Goal: Task Accomplishment & Management: Use online tool/utility

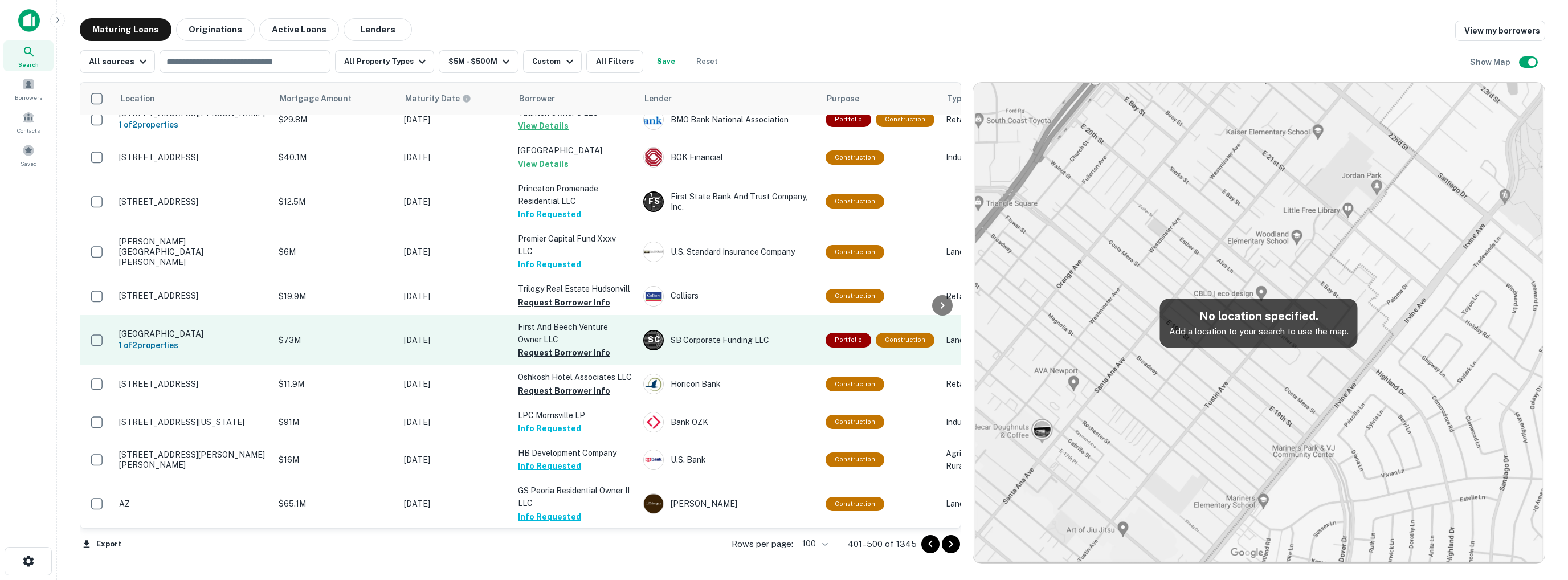
scroll to position [3598, 0]
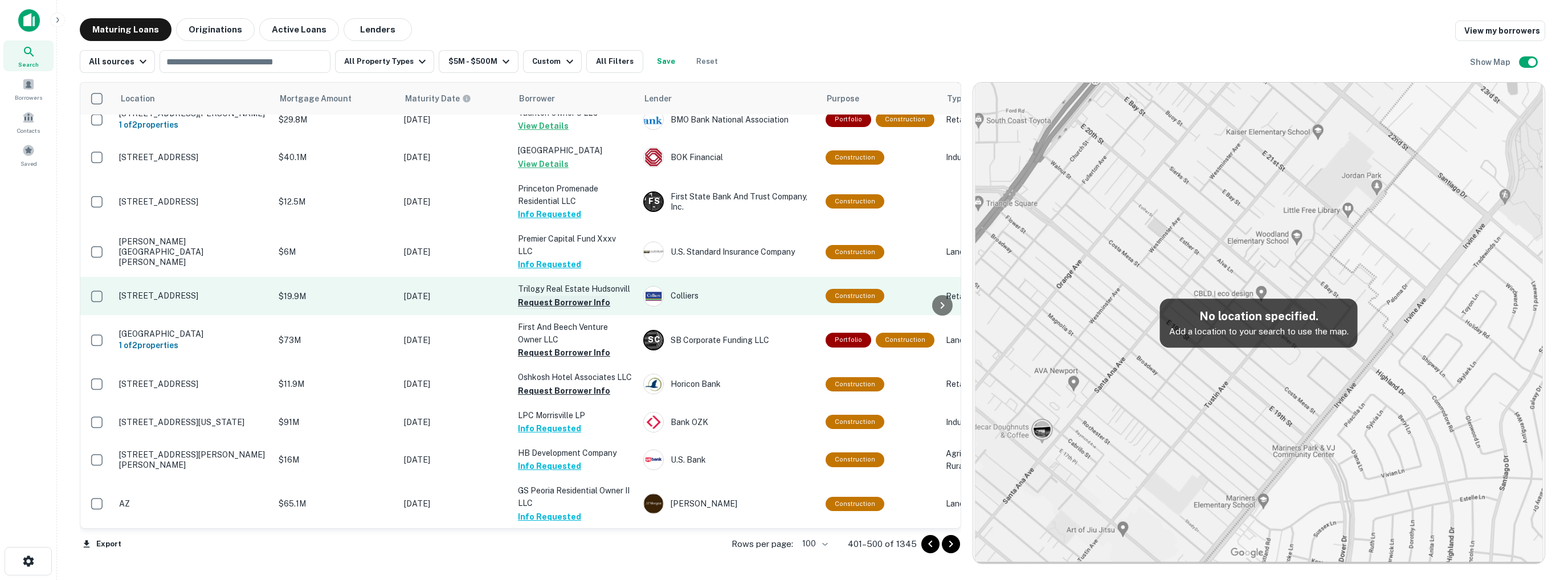
click at [538, 295] on button "Request Borrower Info" at bounding box center [564, 302] width 92 height 13
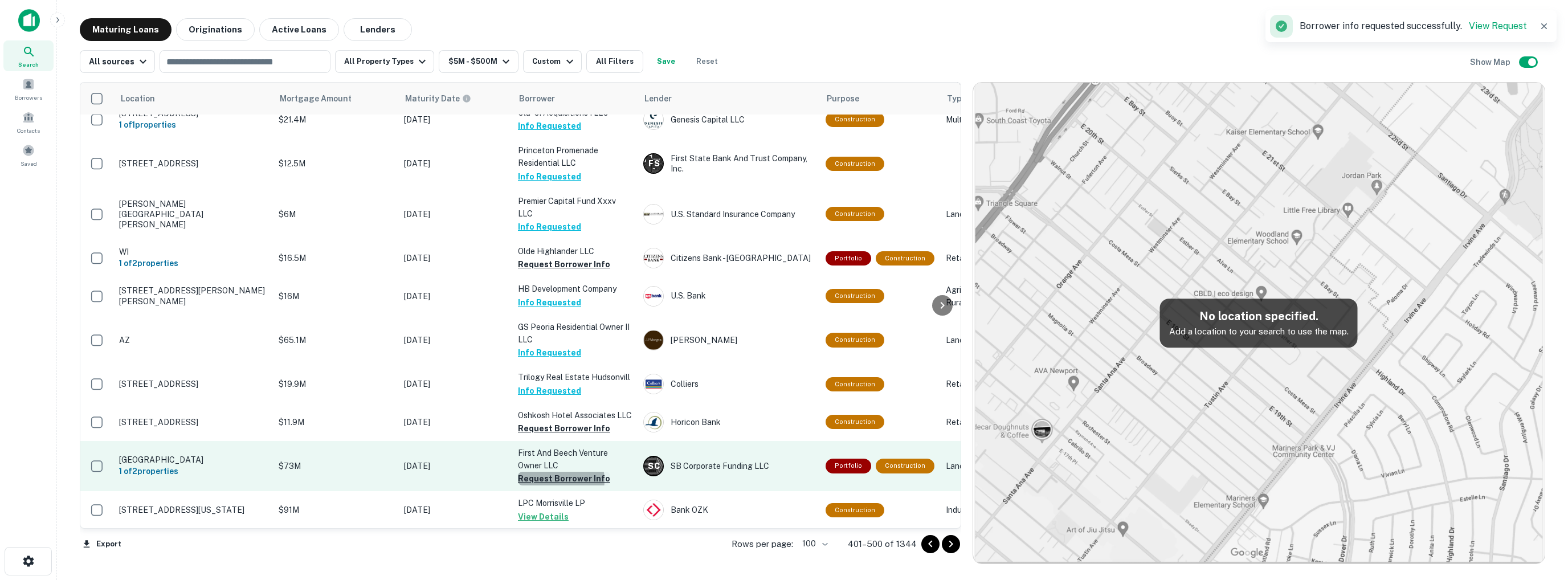
click at [554, 472] on button "Request Borrower Info" at bounding box center [564, 478] width 92 height 13
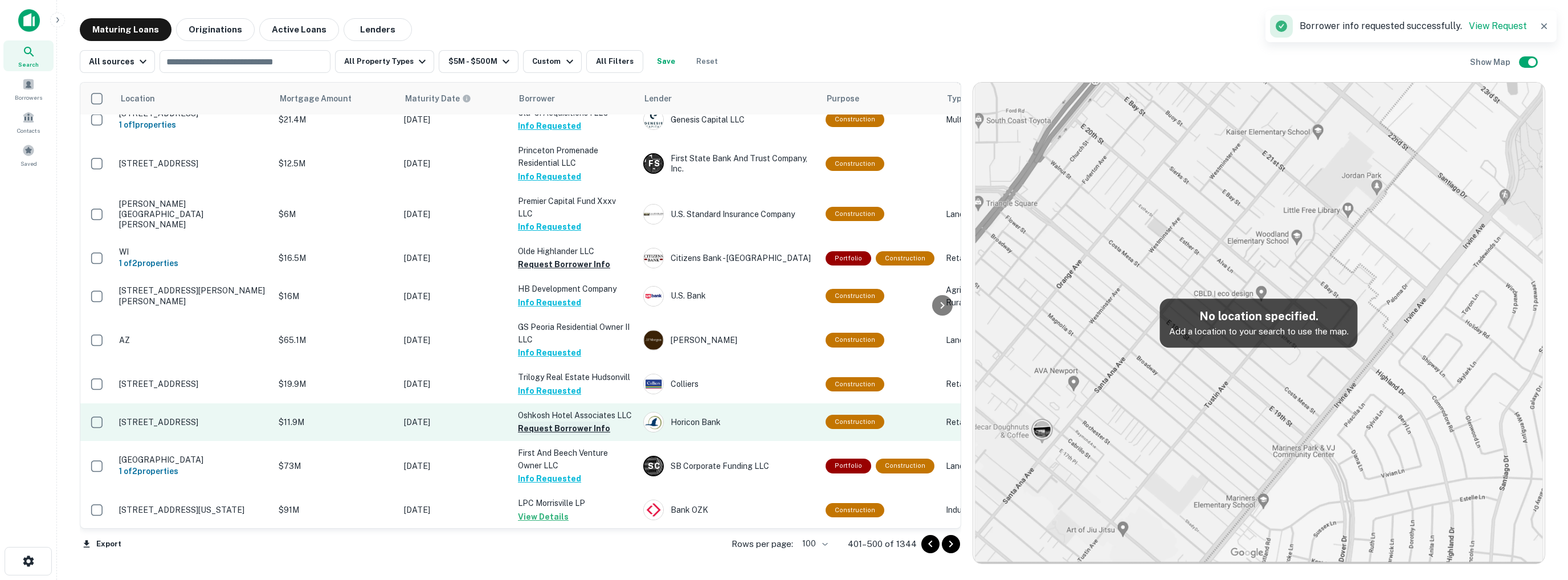
click at [555, 422] on button "Request Borrower Info" at bounding box center [564, 428] width 92 height 13
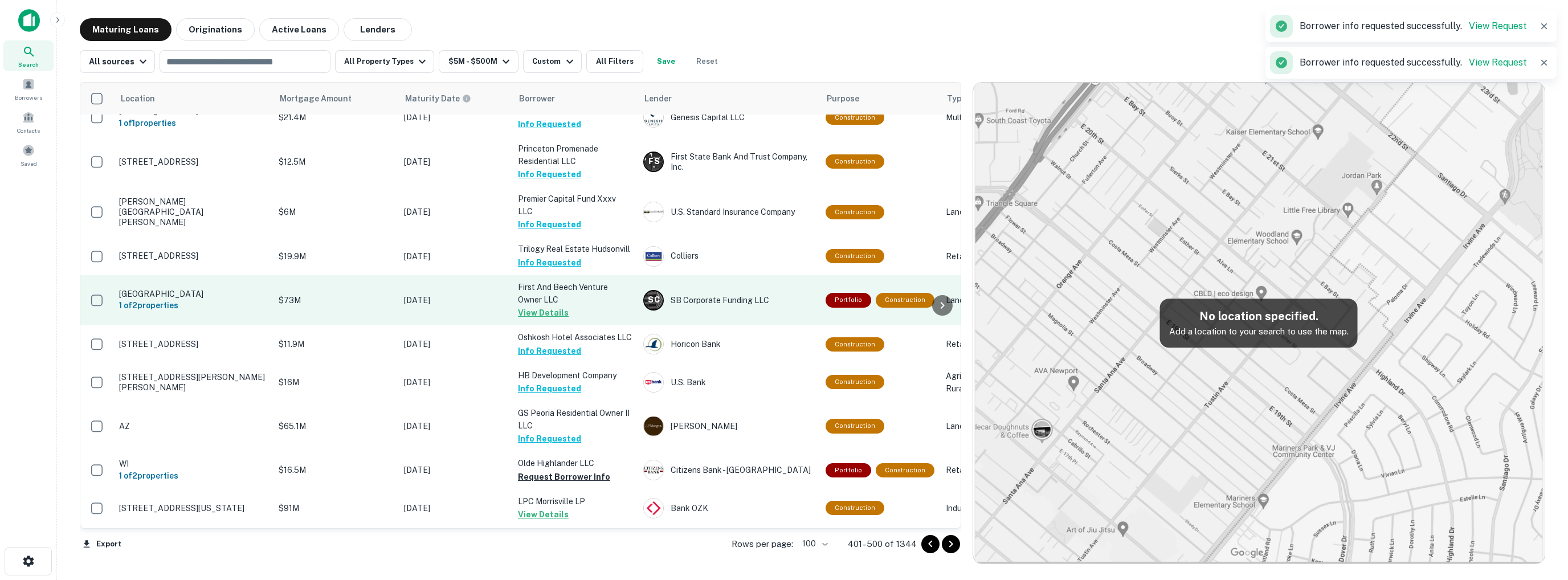
scroll to position [3602, 0]
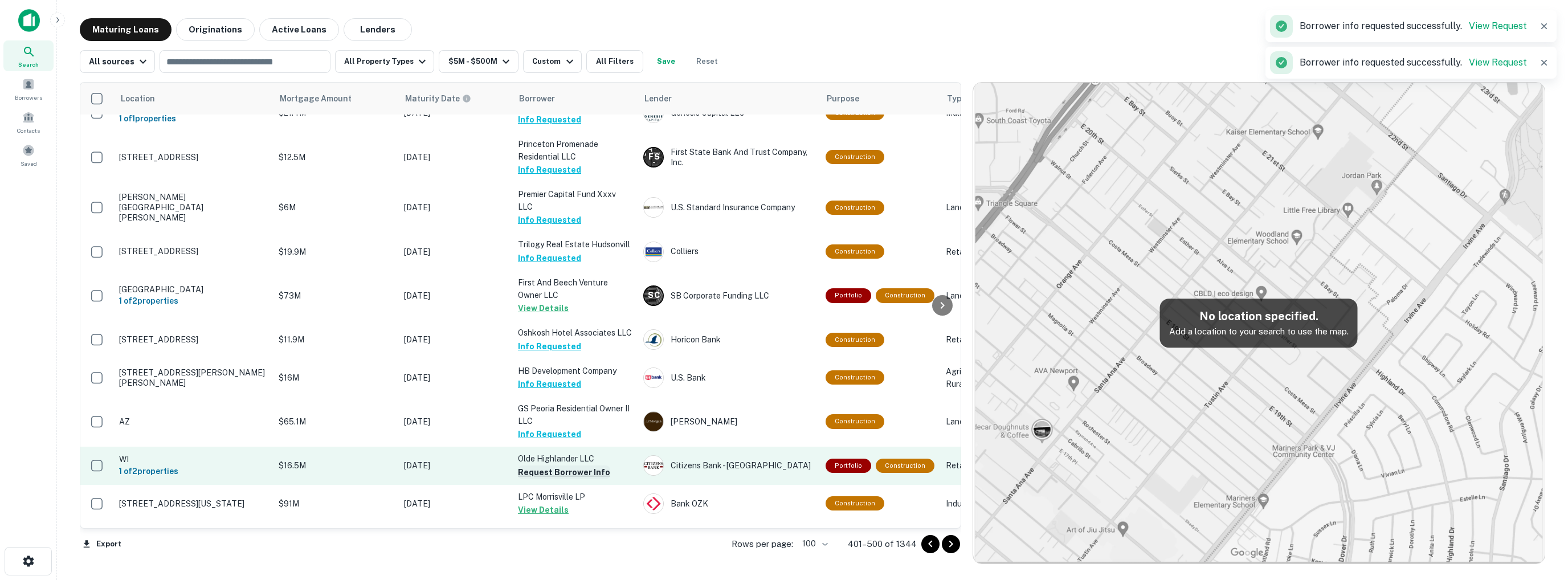
click at [551, 466] on button "Request Borrower Info" at bounding box center [564, 472] width 92 height 13
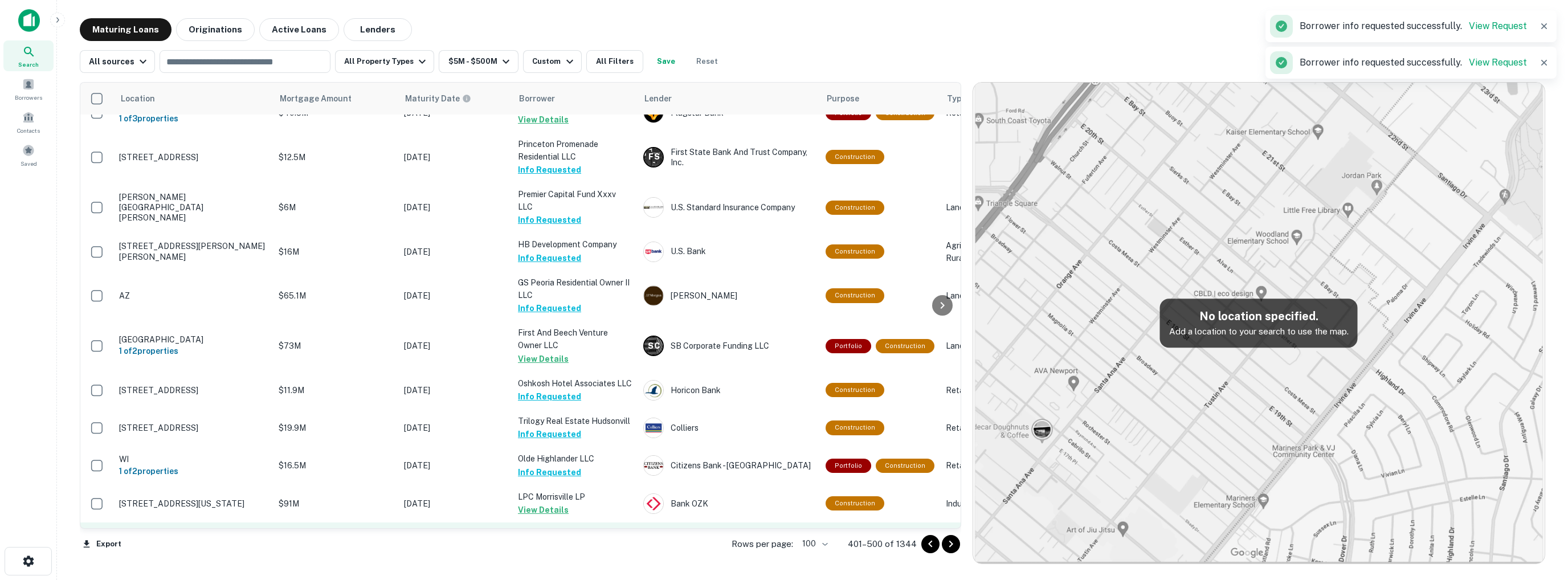
scroll to position [3596, 0]
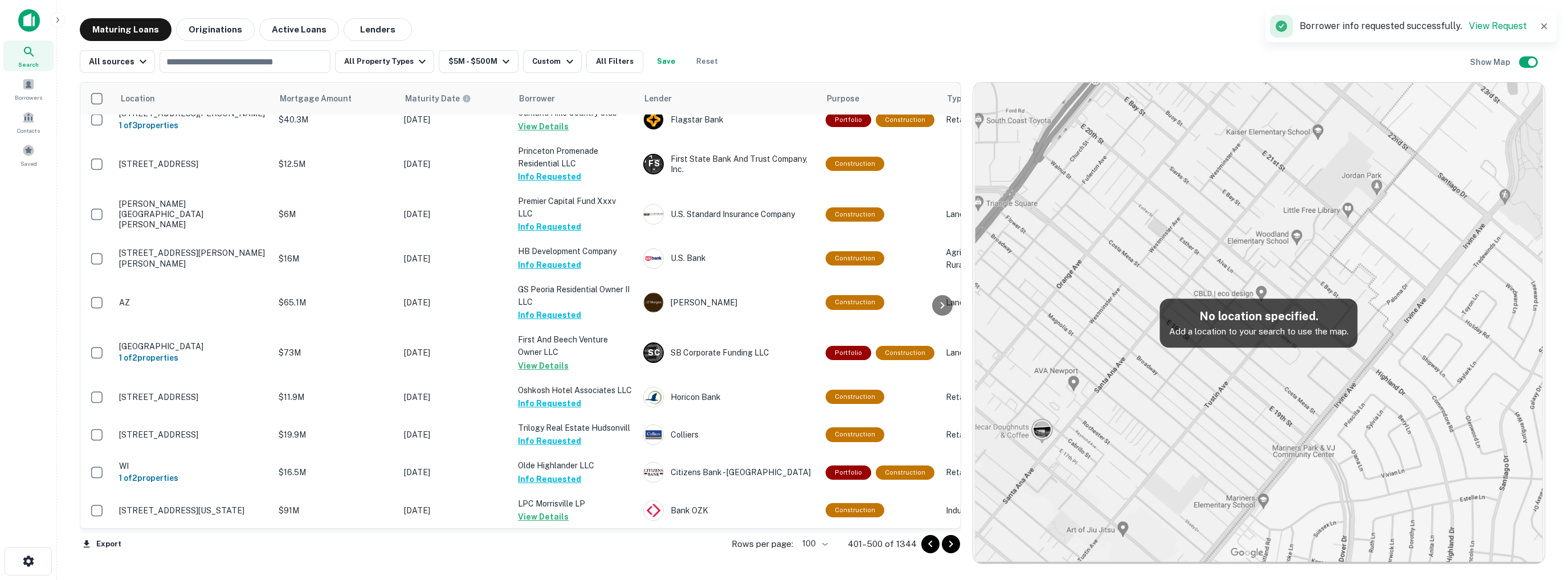
click at [549, 548] on button "Request Borrower Info" at bounding box center [564, 554] width 92 height 13
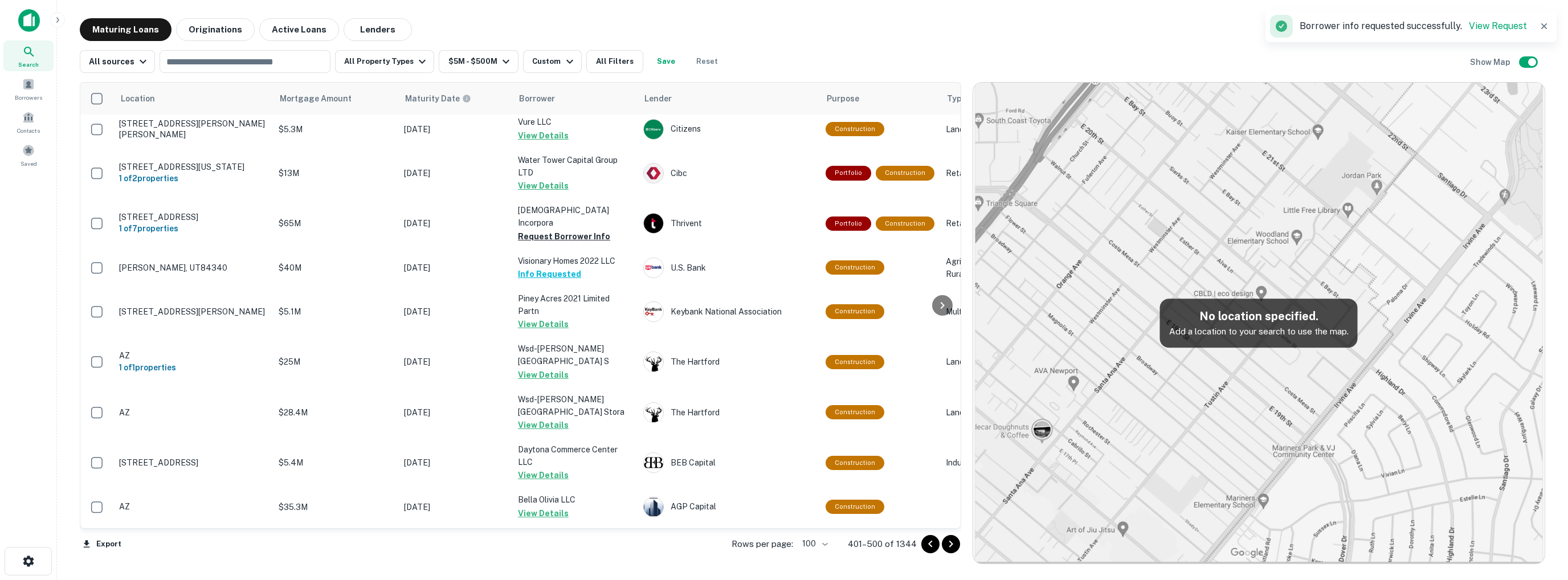
scroll to position [0, 0]
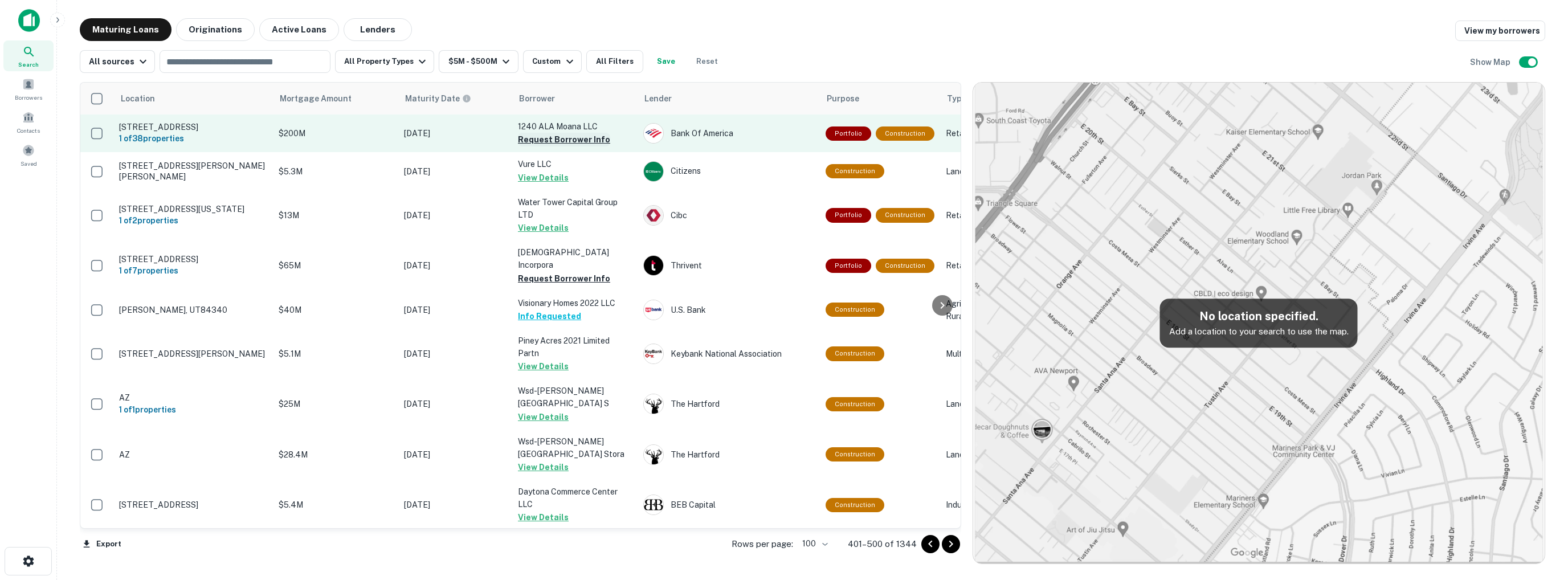
click at [570, 144] on button "Request Borrower Info" at bounding box center [564, 139] width 92 height 13
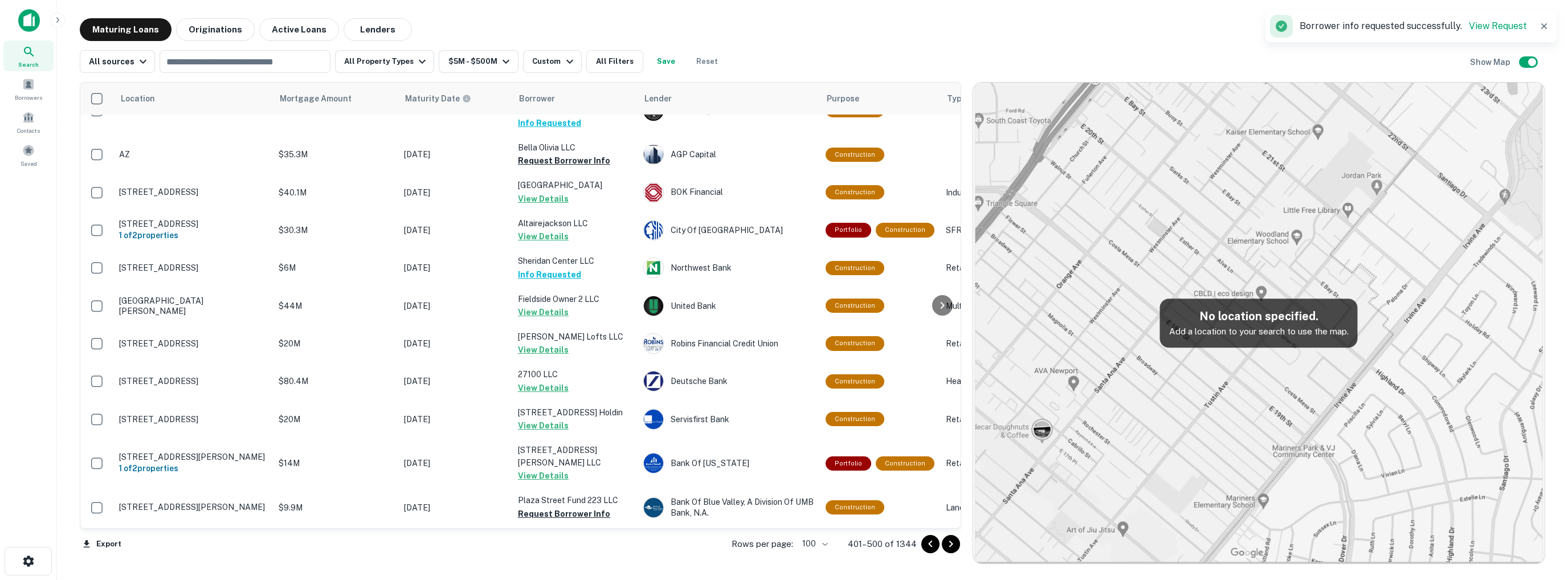
scroll to position [3646, 0]
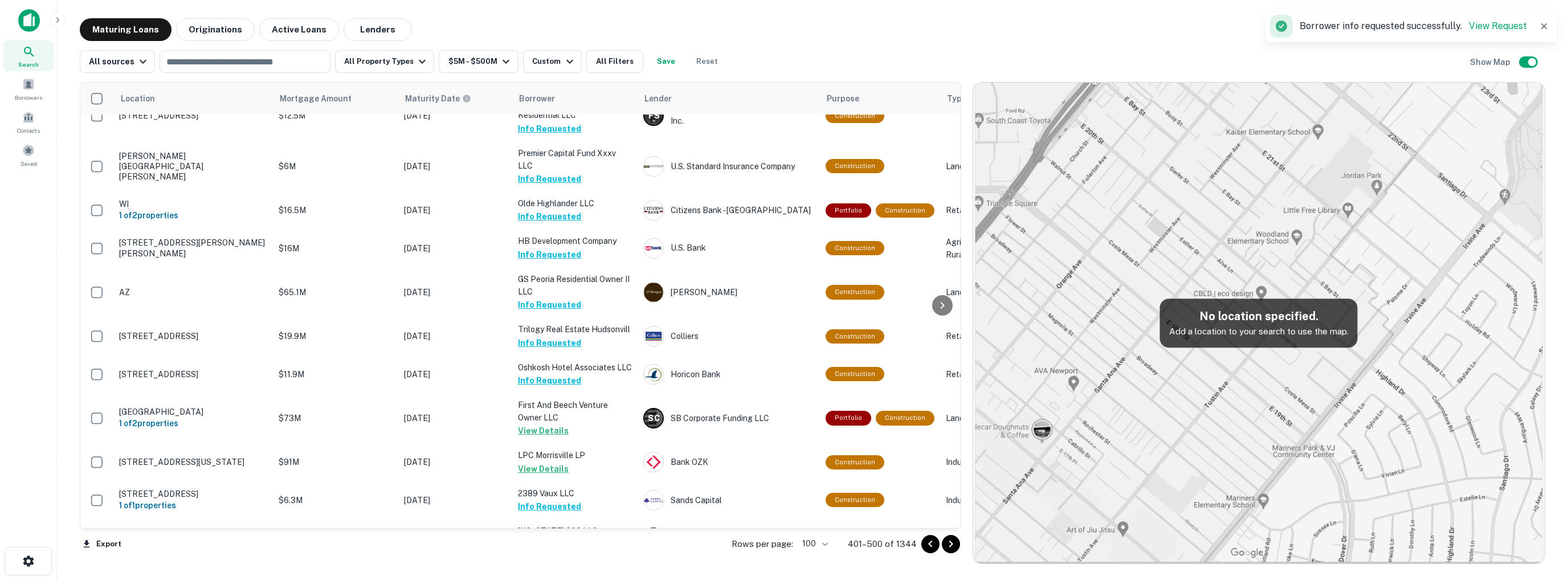
scroll to position [3649, 0]
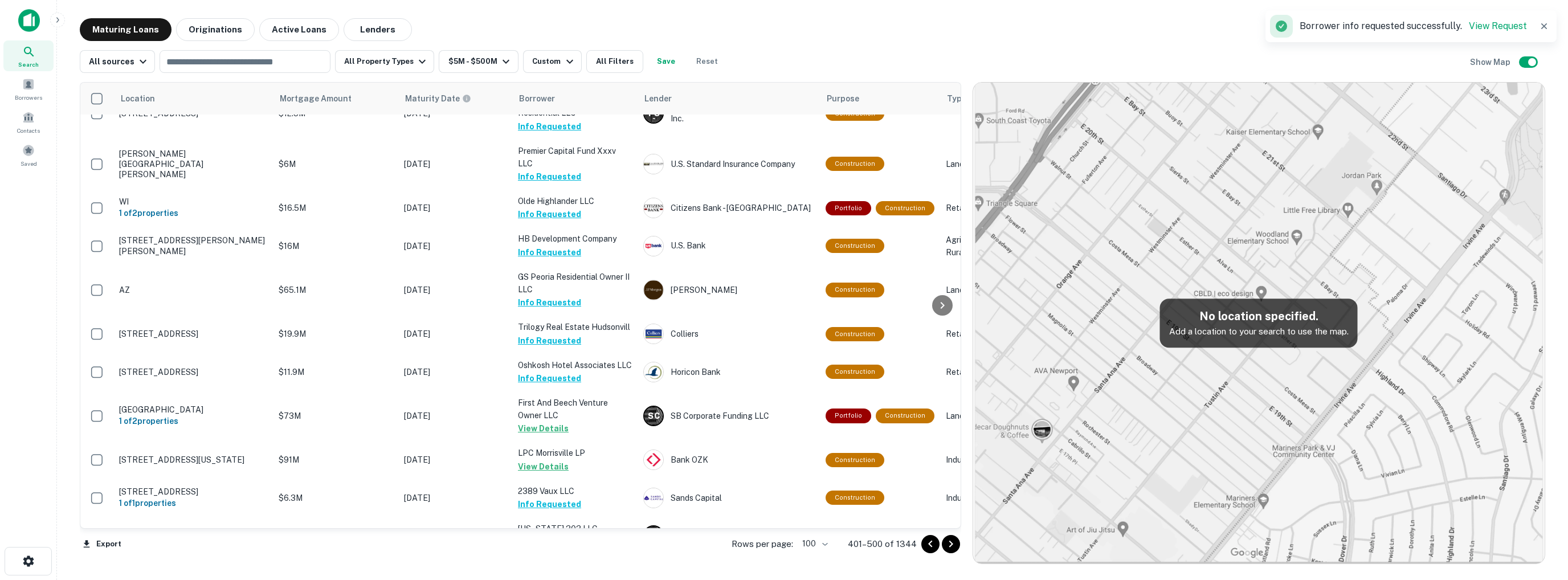
drag, startPoint x: 948, startPoint y: 543, endPoint x: 914, endPoint y: 522, distance: 40.0
click at [948, 543] on icon "Go to next page" at bounding box center [951, 544] width 13 height 13
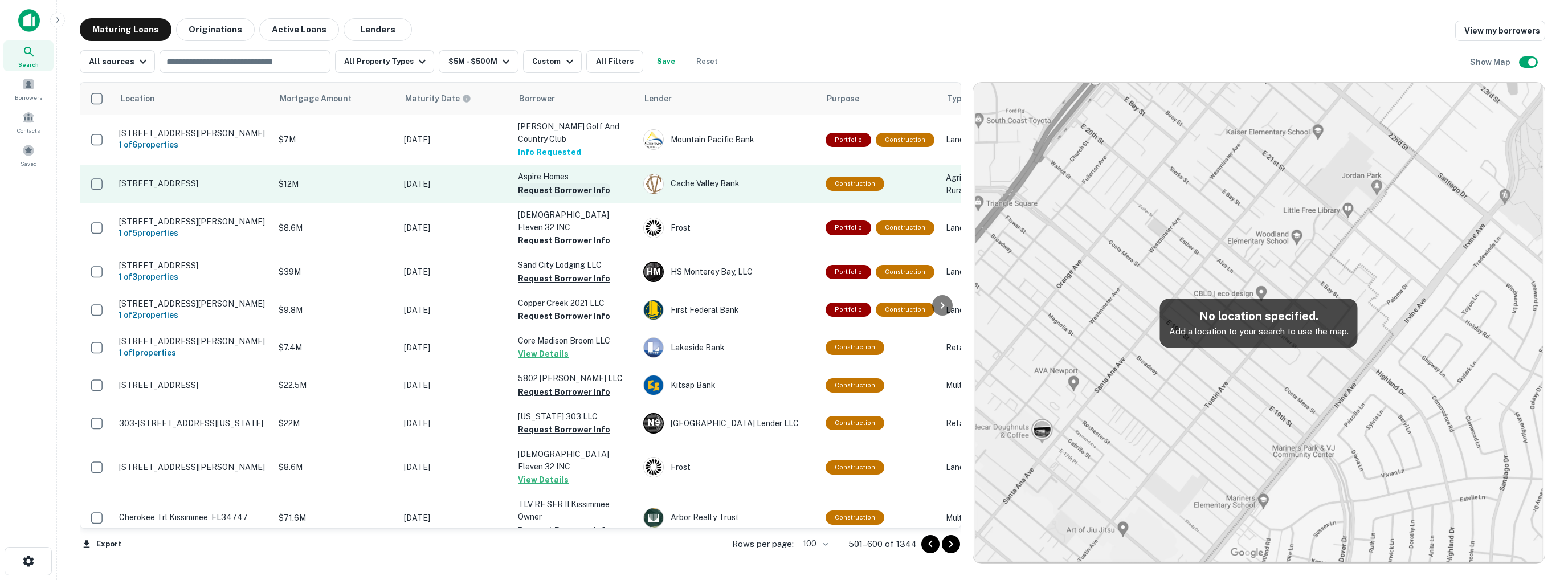
click at [540, 183] on button "Request Borrower Info" at bounding box center [564, 190] width 92 height 13
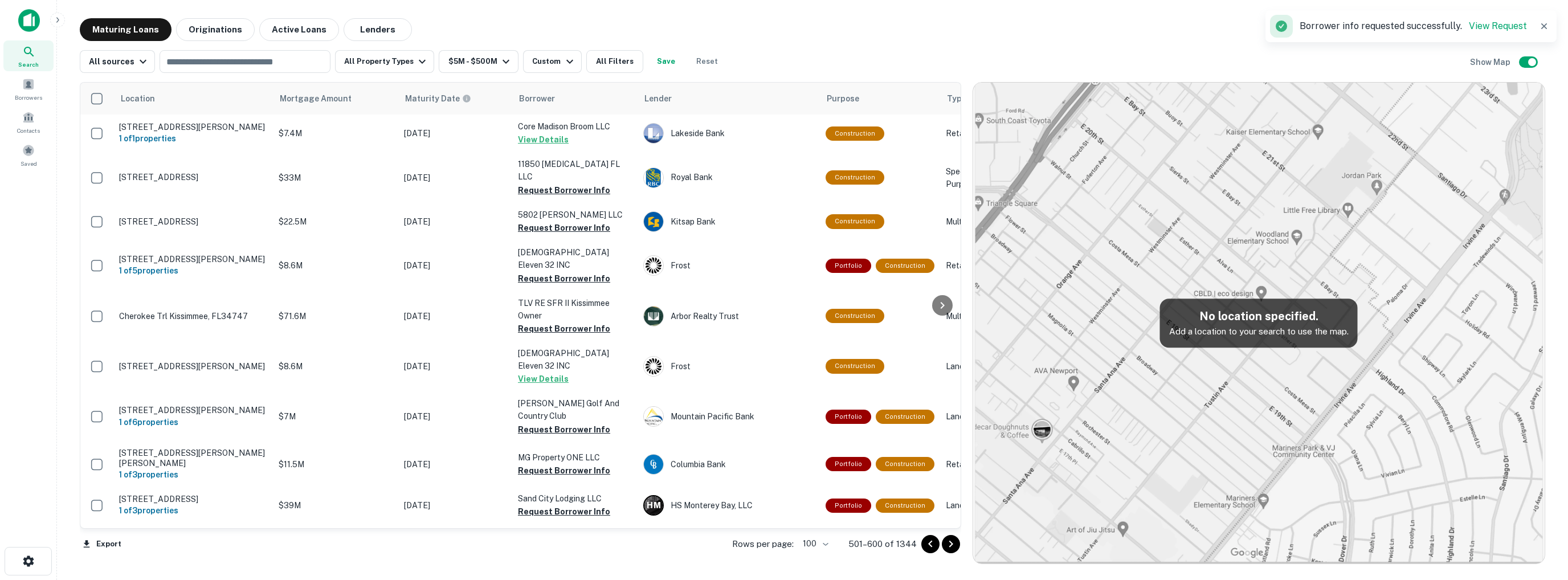
scroll to position [390, 0]
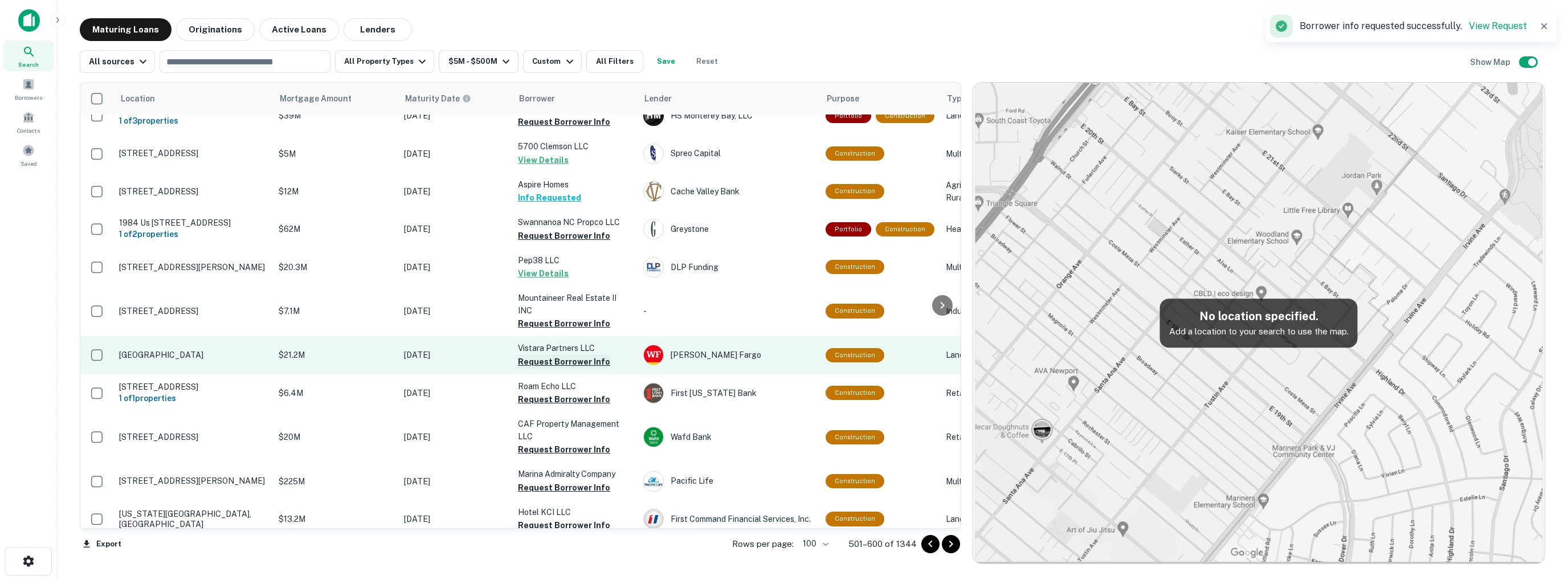
click at [554, 355] on button "Request Borrower Info" at bounding box center [564, 361] width 92 height 13
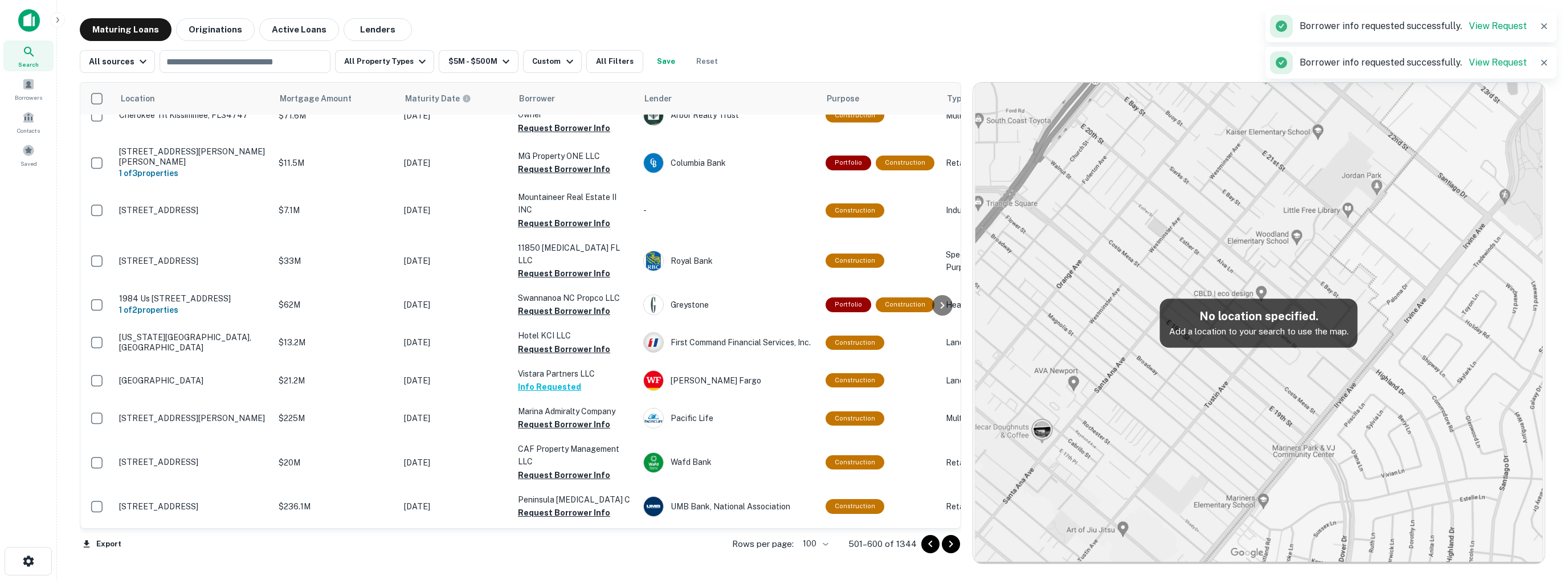
scroll to position [945, 0]
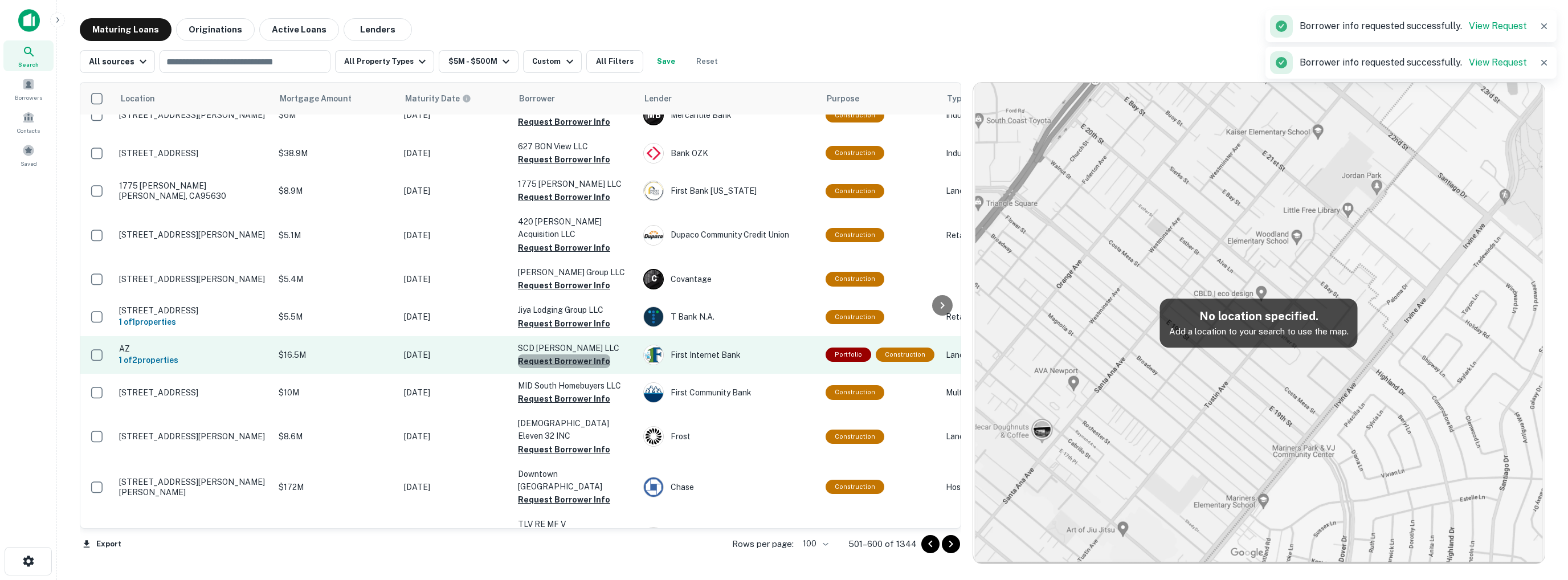
click at [578, 354] on button "Request Borrower Info" at bounding box center [564, 361] width 92 height 13
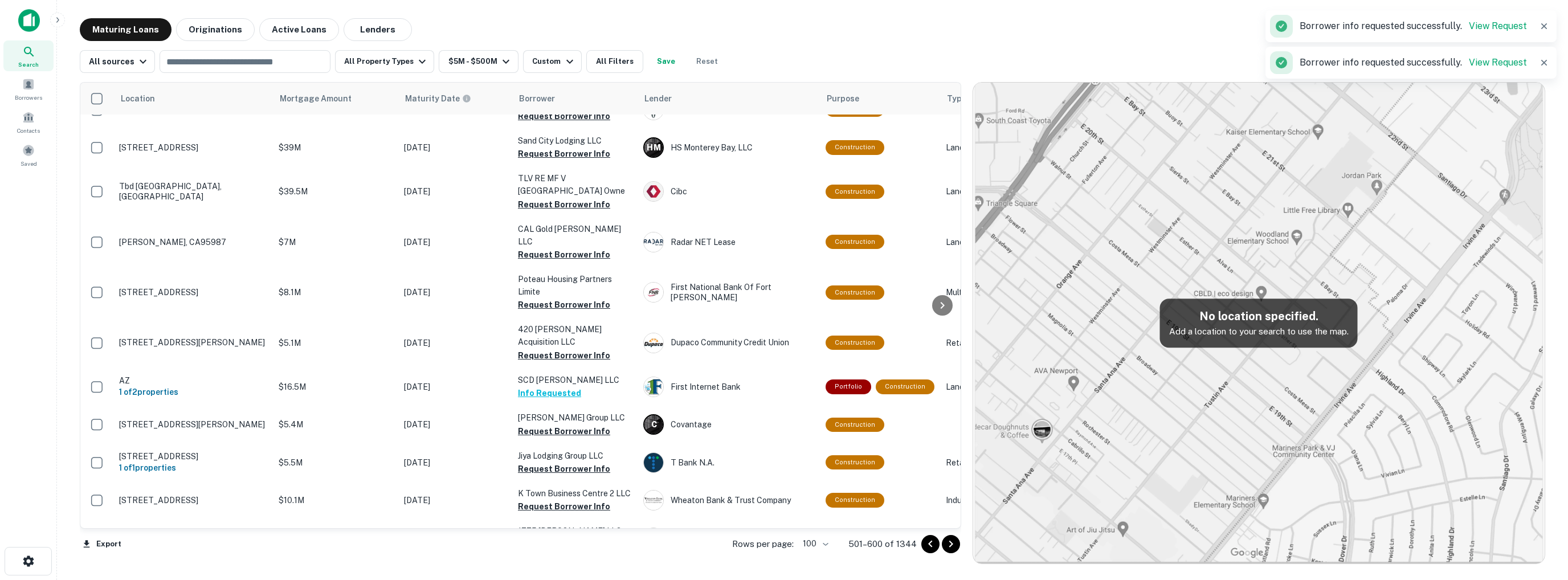
scroll to position [2060, 0]
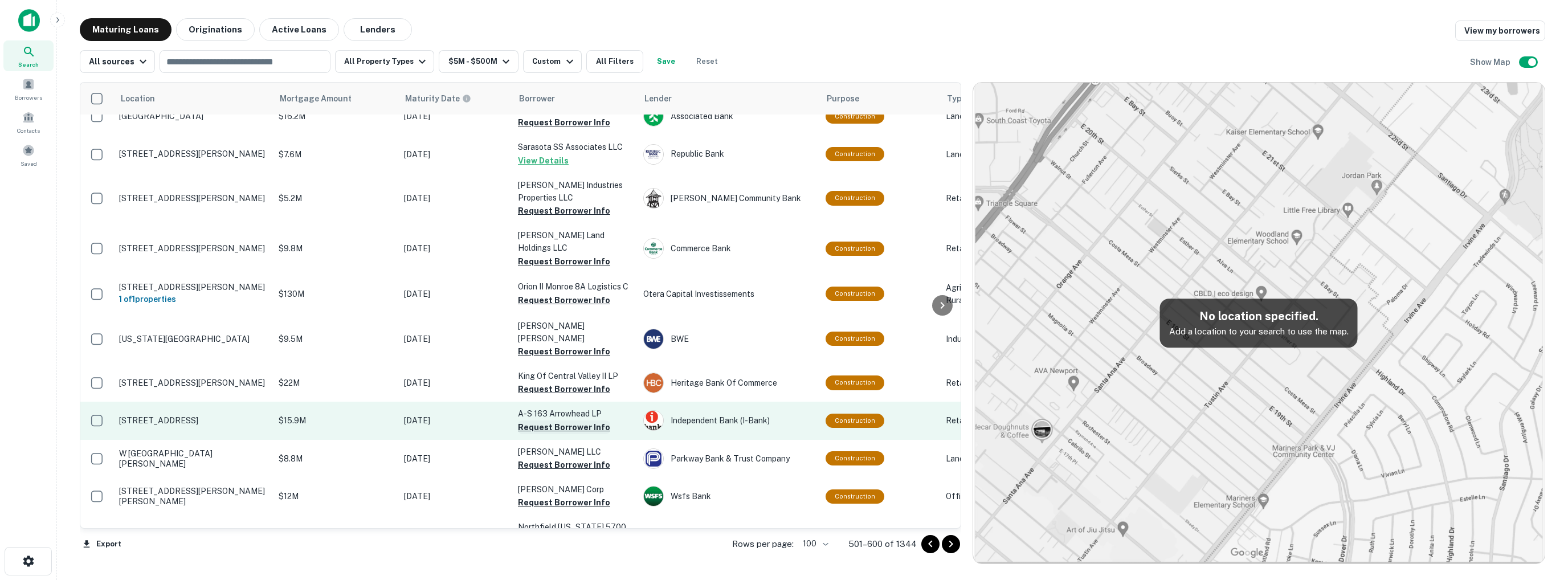
click at [552, 421] on button "Request Borrower Info" at bounding box center [564, 427] width 92 height 13
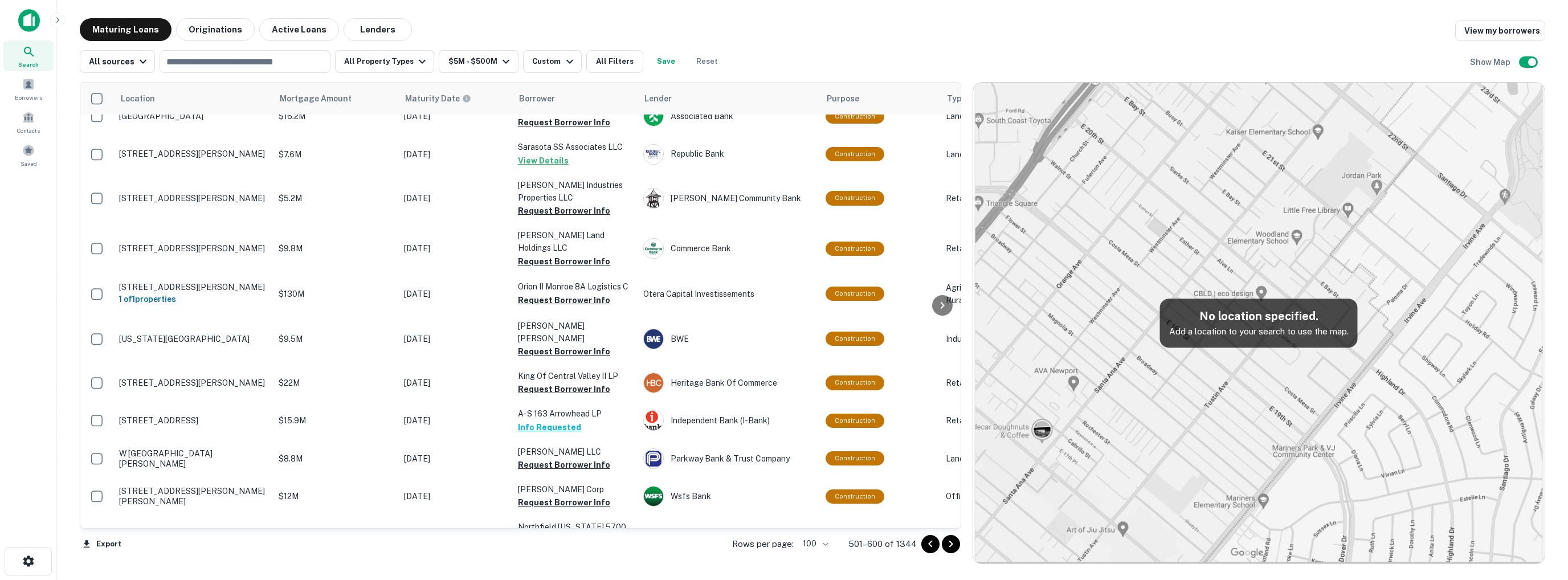
scroll to position [2921, 0]
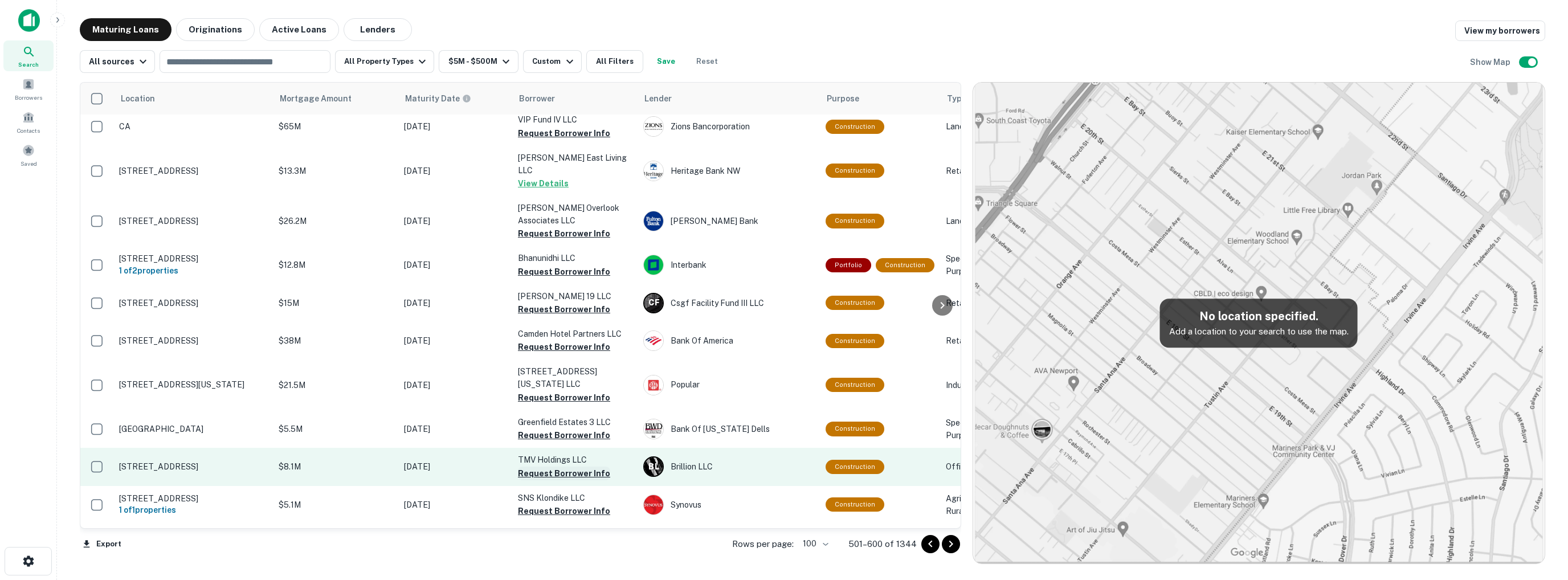
click at [561, 467] on button "Request Borrower Info" at bounding box center [564, 473] width 92 height 13
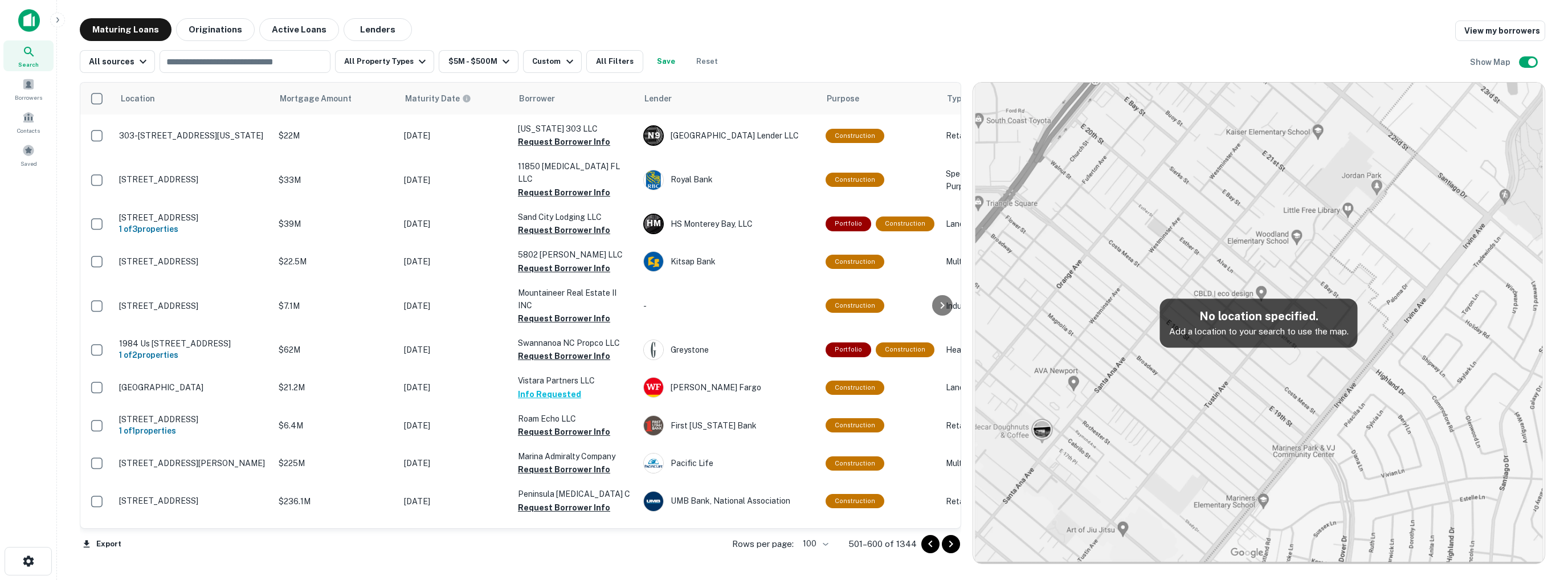
scroll to position [0, 0]
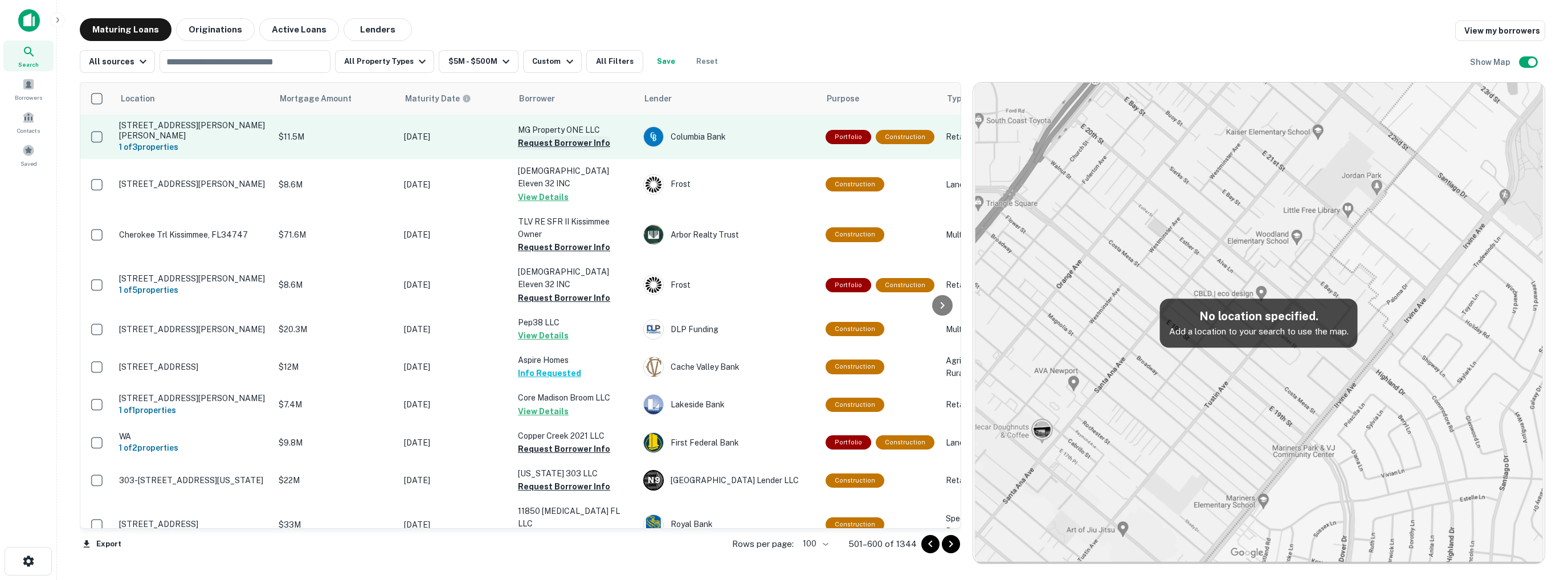
click at [552, 143] on button "Request Borrower Info" at bounding box center [564, 143] width 92 height 13
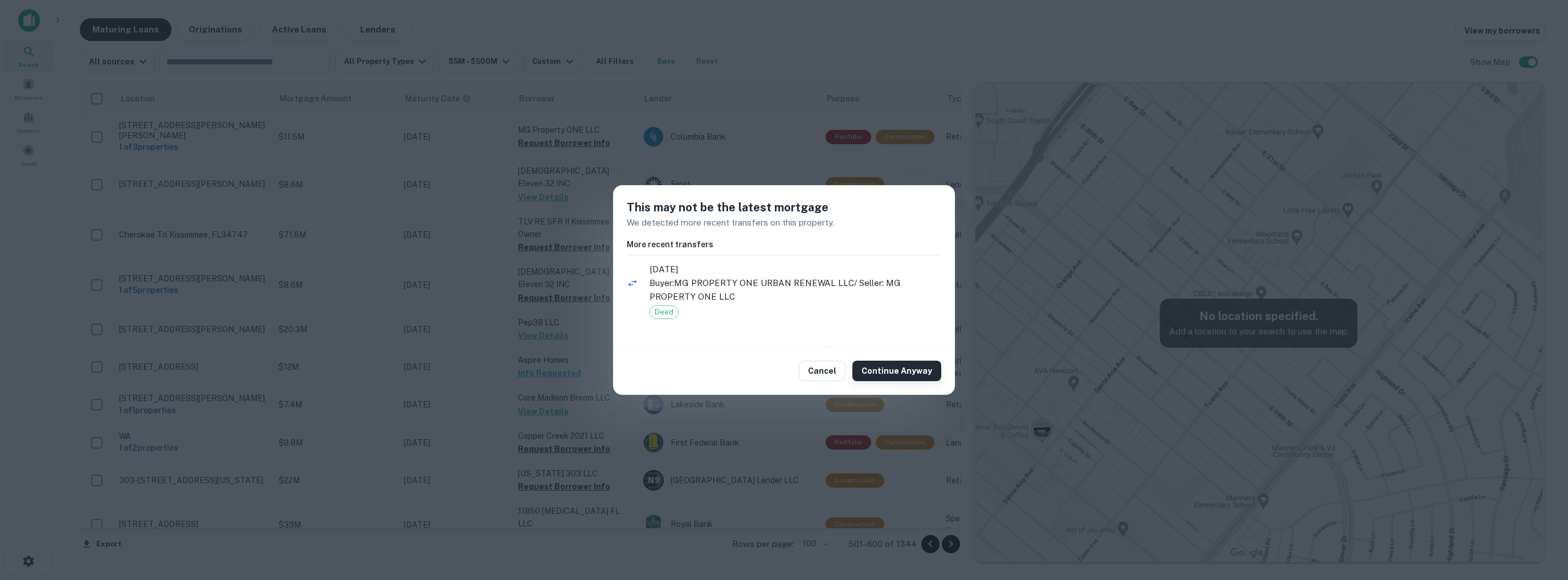
click at [896, 372] on button "Continue Anyway" at bounding box center [896, 371] width 89 height 20
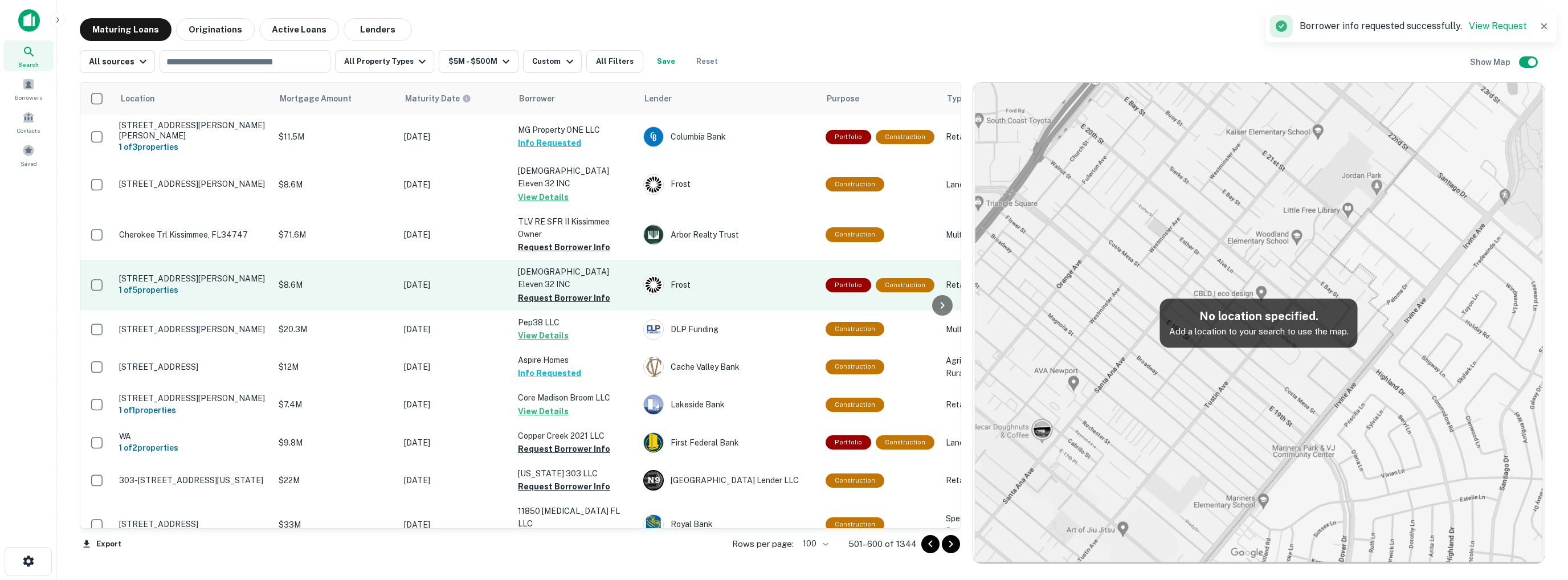
click at [567, 260] on td "[DEMOGRAPHIC_DATA] Eleven 32 INC Request Borrower Info" at bounding box center [575, 285] width 125 height 50
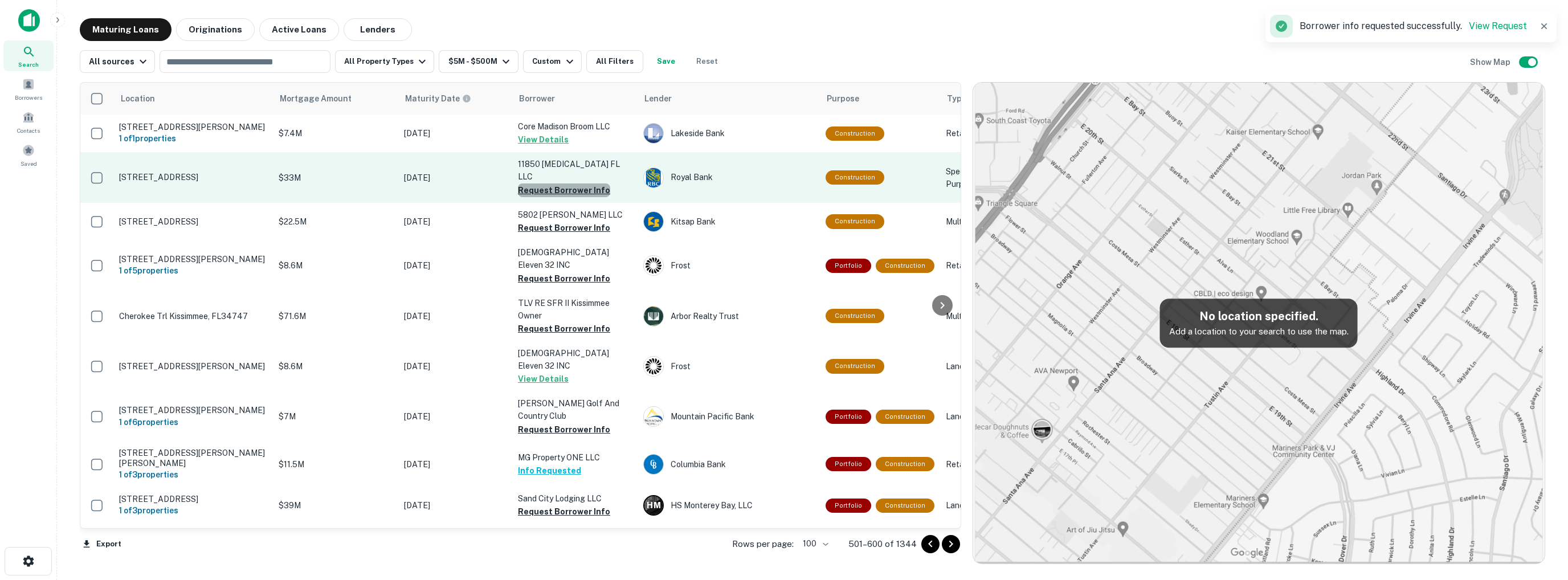
click at [566, 183] on button "Request Borrower Info" at bounding box center [564, 190] width 92 height 13
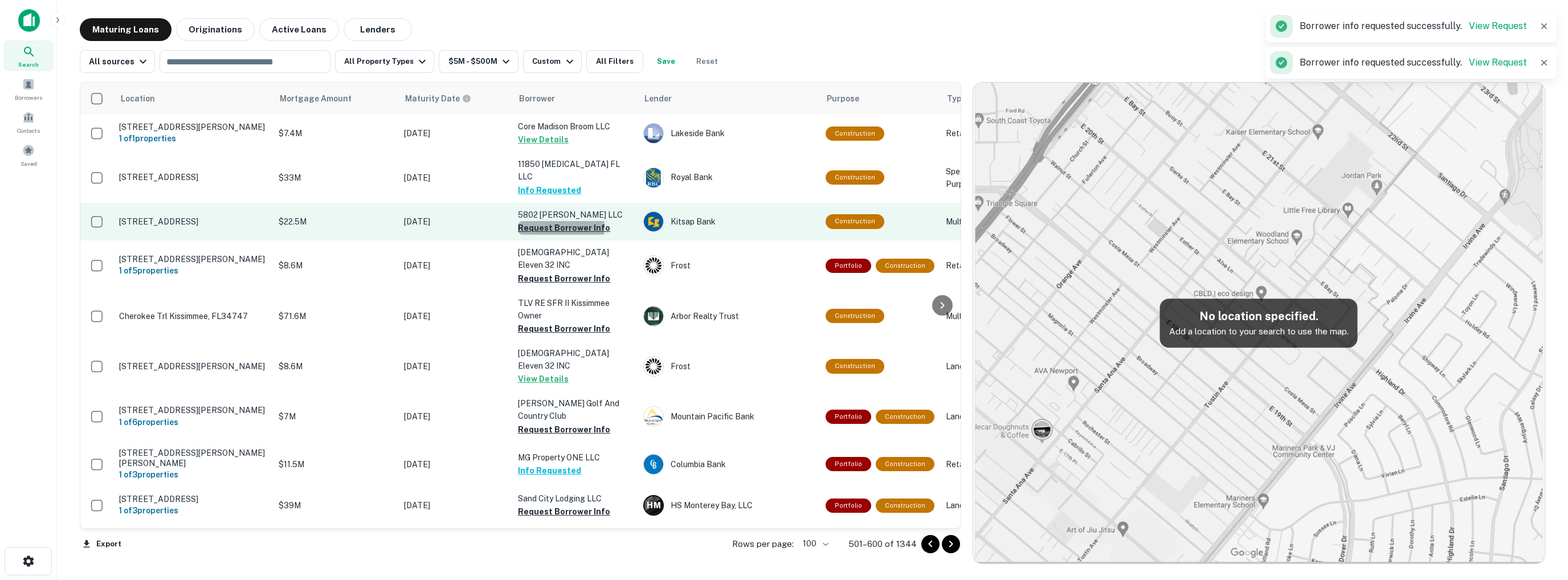
click at [560, 222] on button "Request Borrower Info" at bounding box center [564, 227] width 92 height 13
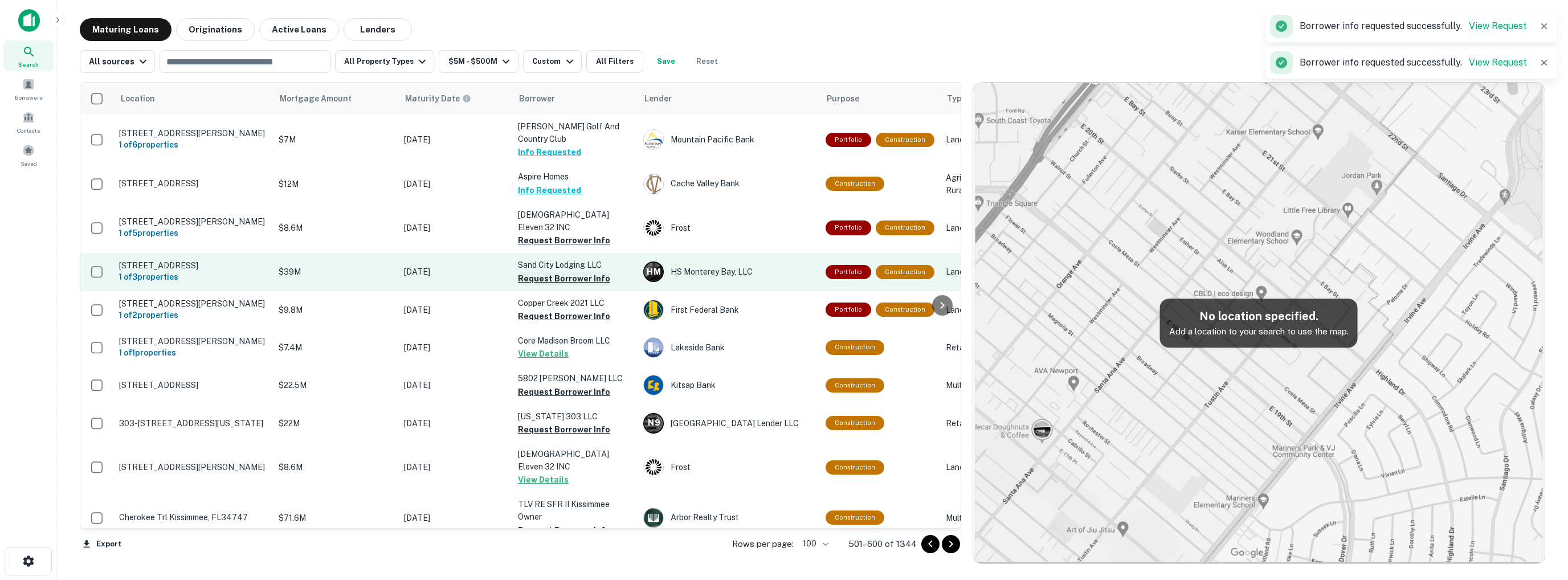
click at [554, 272] on button "Request Borrower Info" at bounding box center [564, 278] width 92 height 13
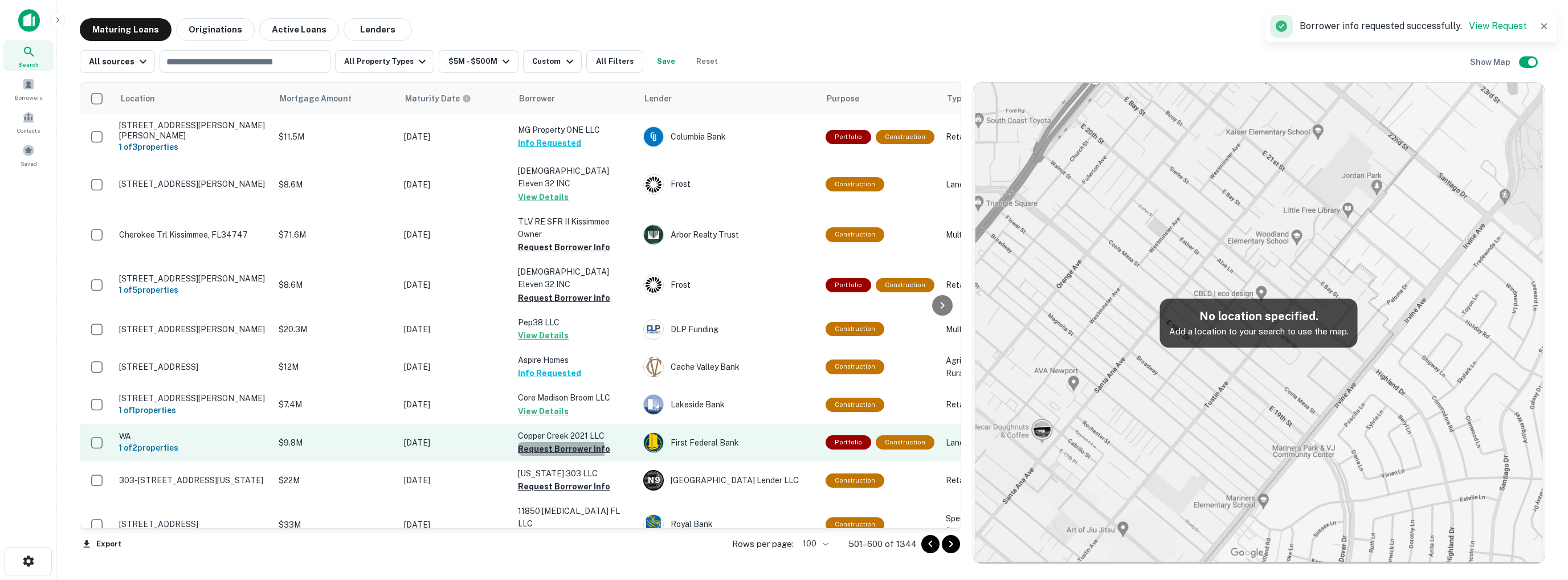
click at [553, 442] on button "Request Borrower Info" at bounding box center [564, 448] width 92 height 13
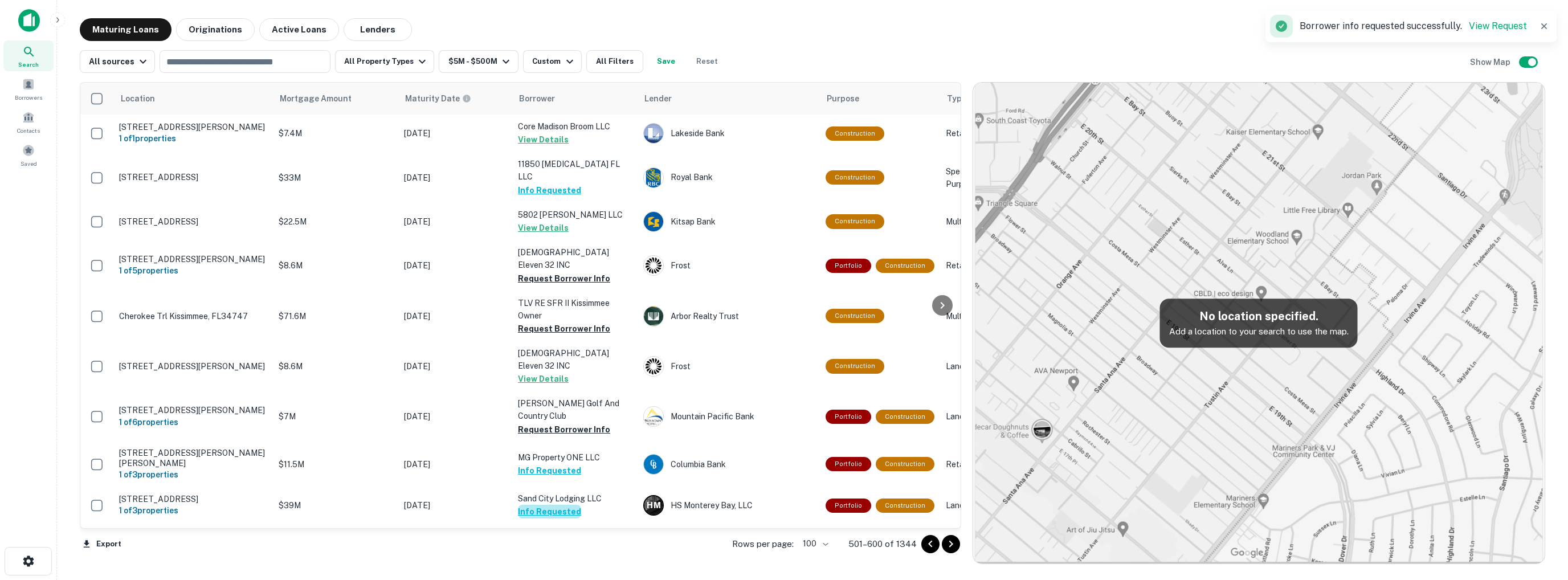
click at [553, 505] on button "Info Requested" at bounding box center [549, 511] width 63 height 13
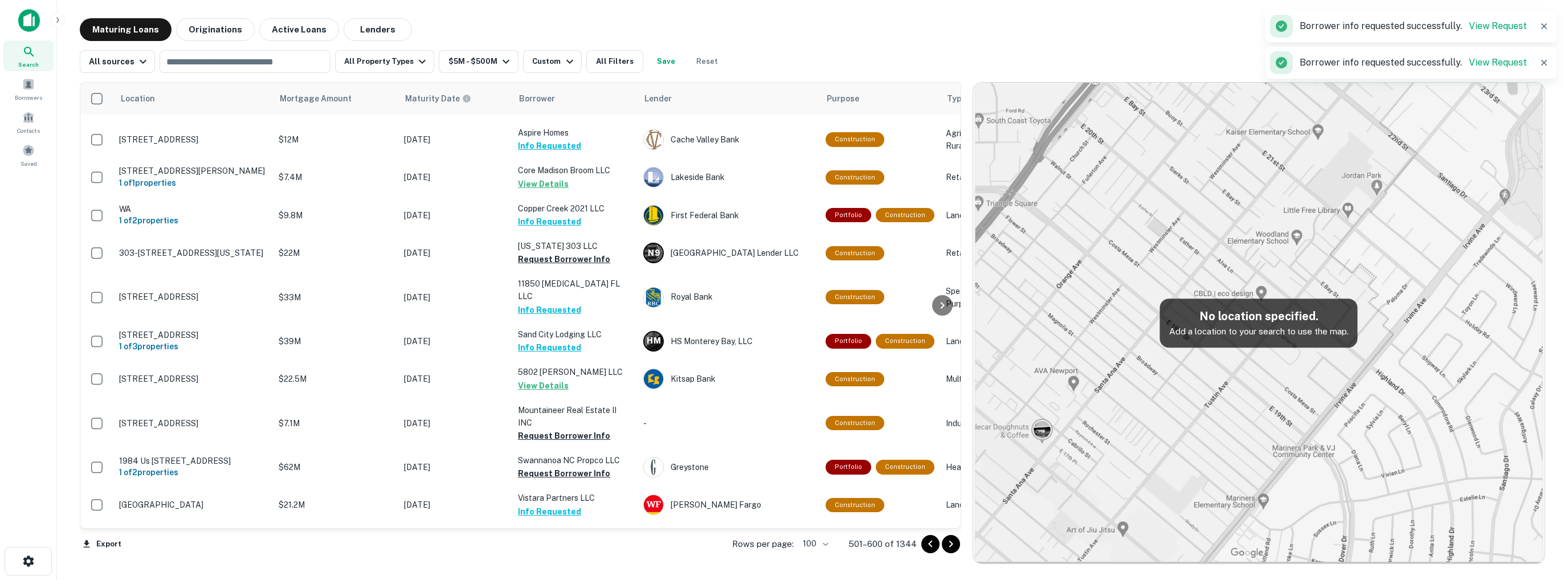
scroll to position [228, 0]
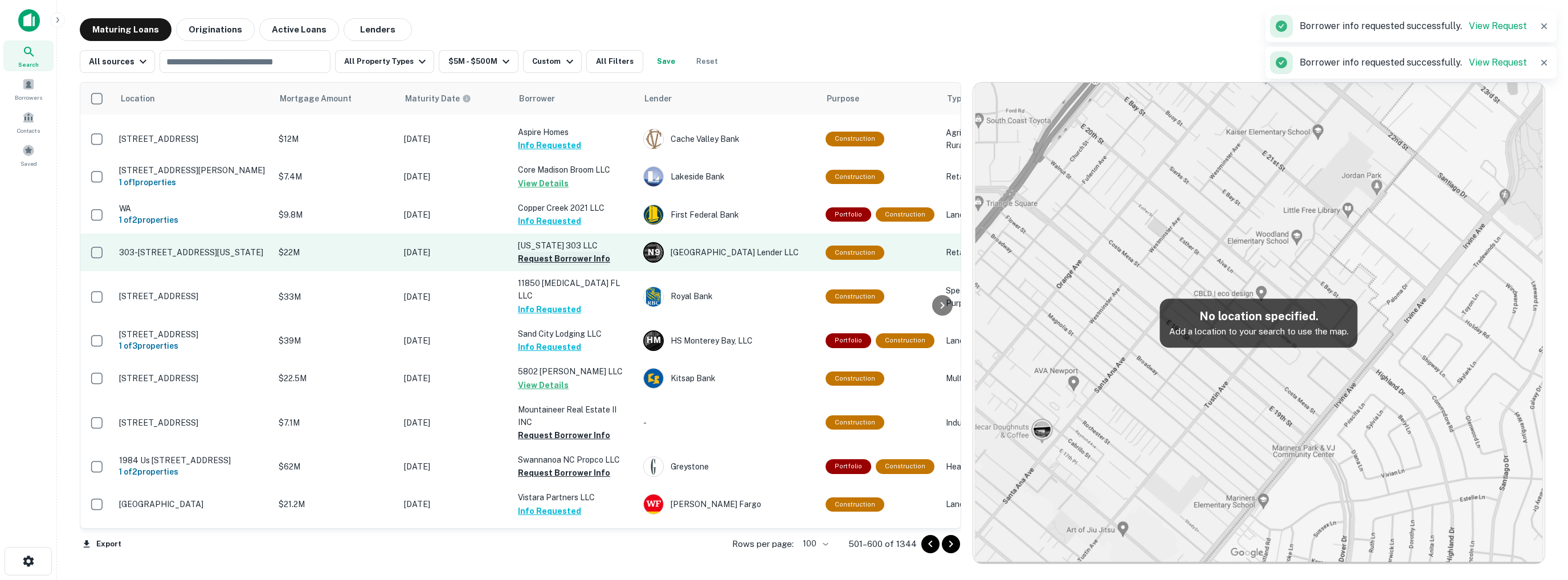
click at [552, 252] on button "Request Borrower Info" at bounding box center [564, 258] width 92 height 13
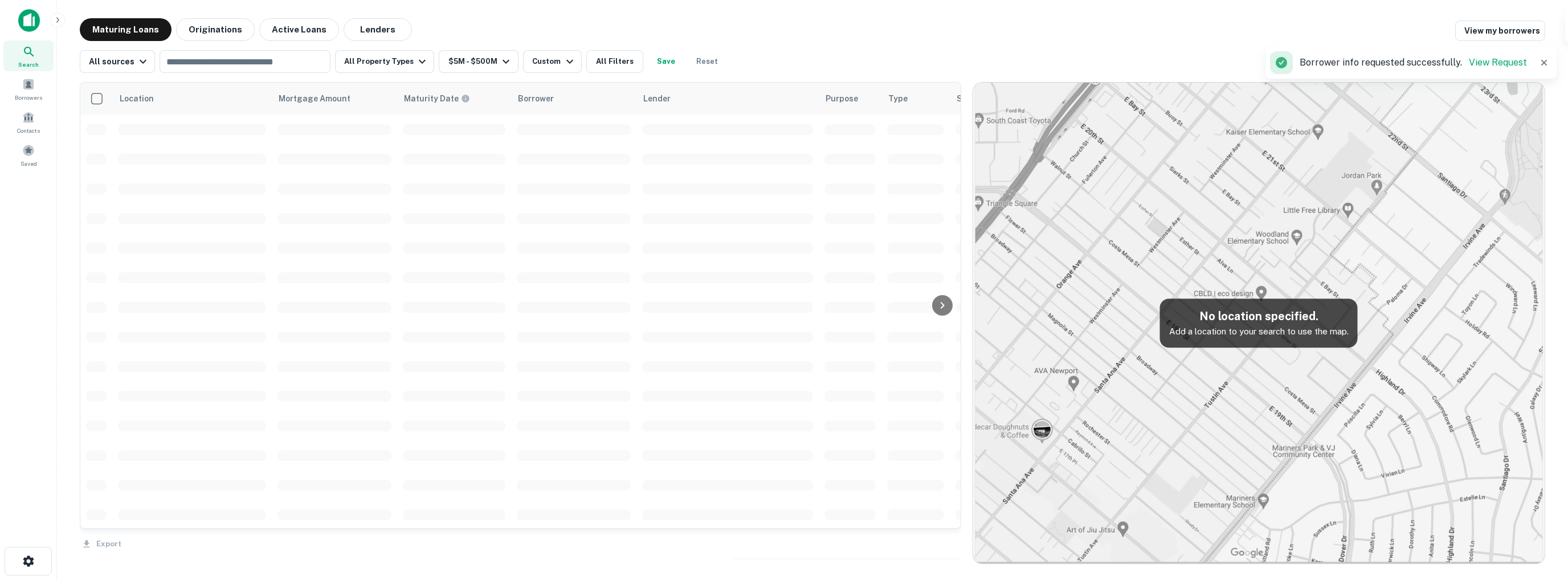
scroll to position [228, 0]
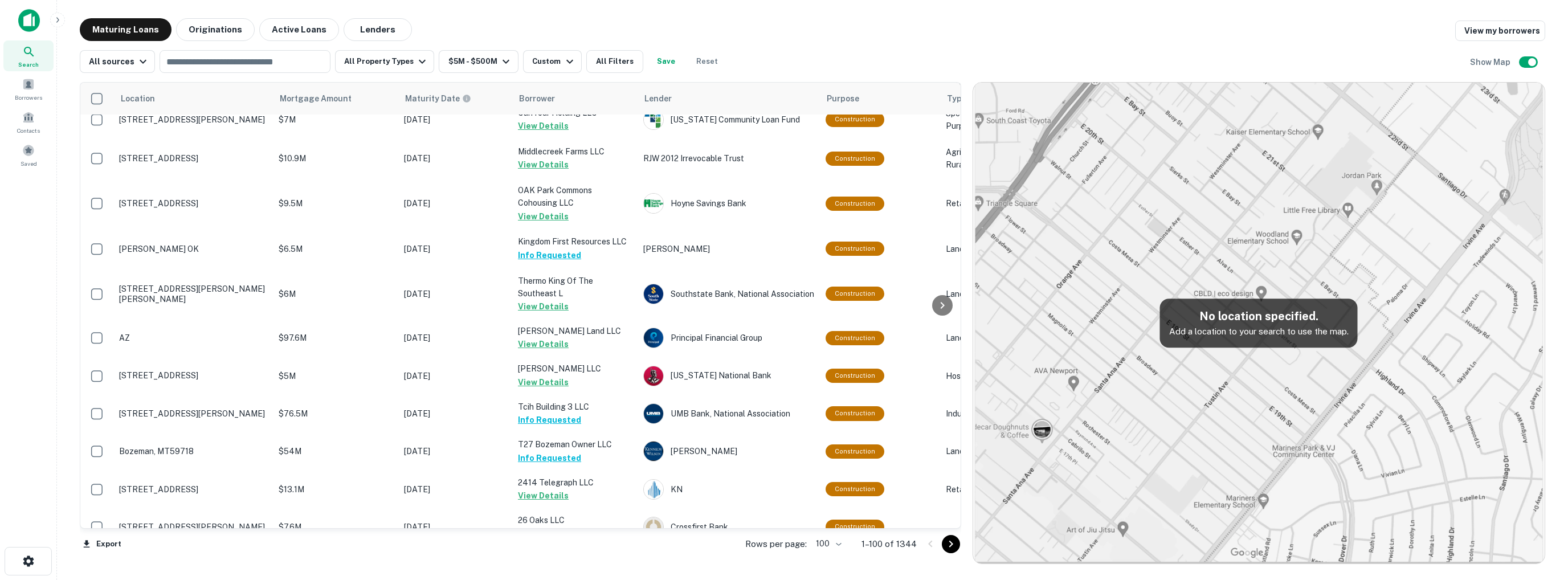
click at [956, 544] on icon "Go to next page" at bounding box center [951, 544] width 13 height 13
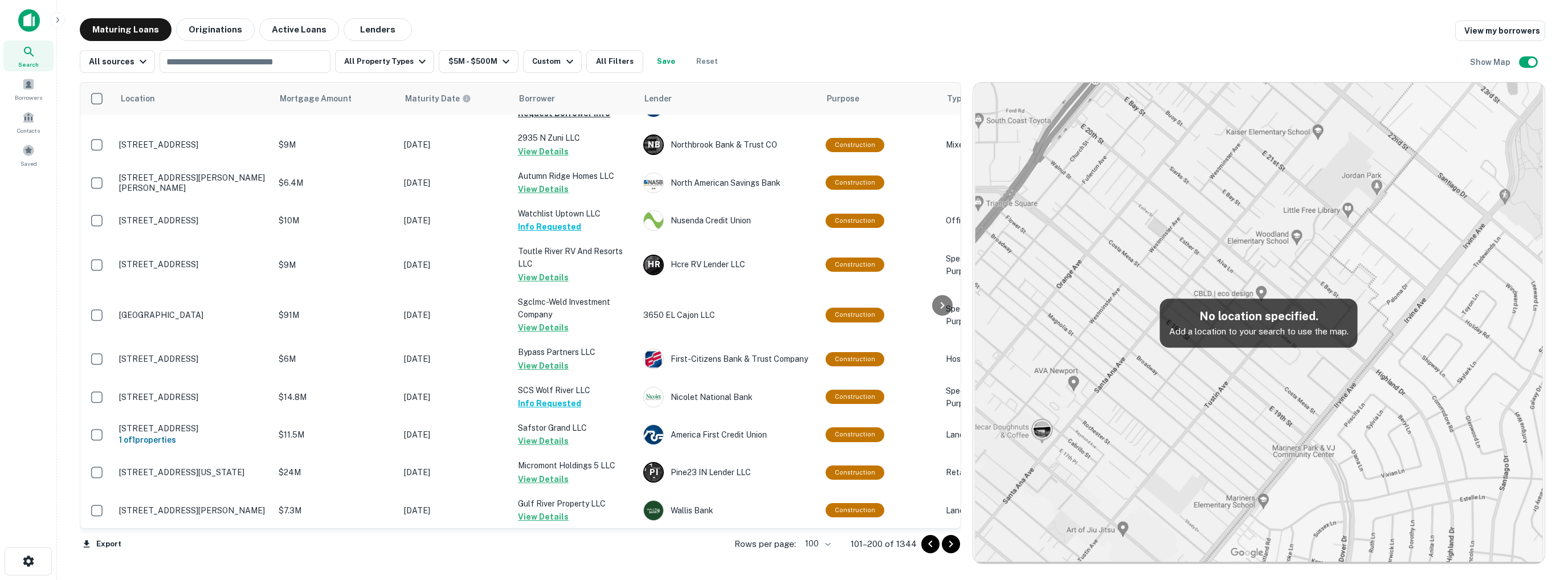
click at [954, 546] on icon "Go to next page" at bounding box center [951, 544] width 13 height 13
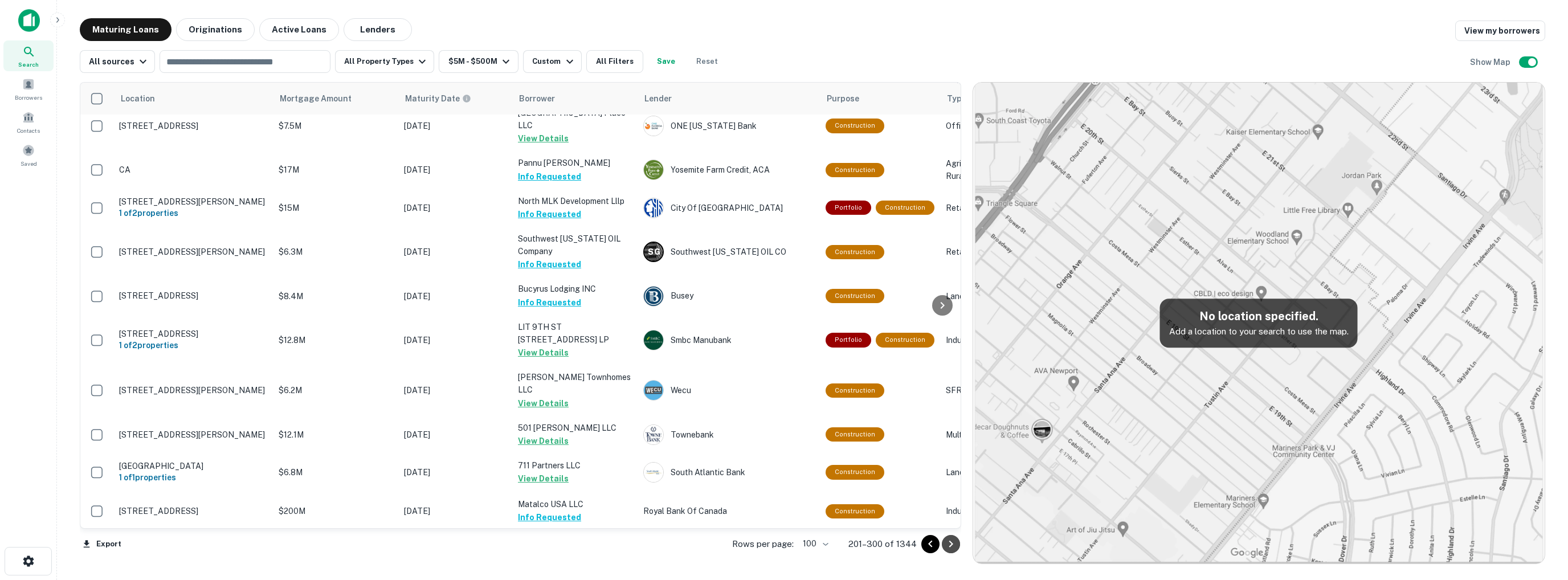
click at [954, 546] on icon "Go to next page" at bounding box center [951, 544] width 13 height 13
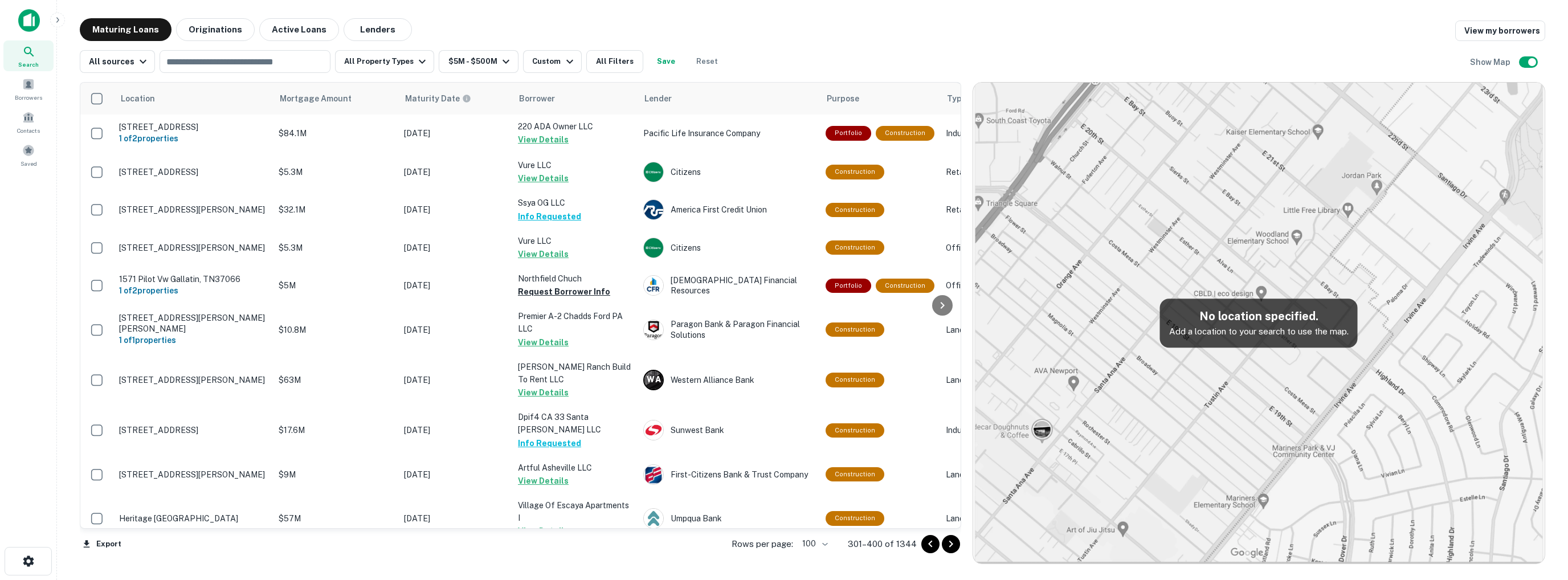
click at [953, 546] on icon "Go to next page" at bounding box center [951, 544] width 13 height 13
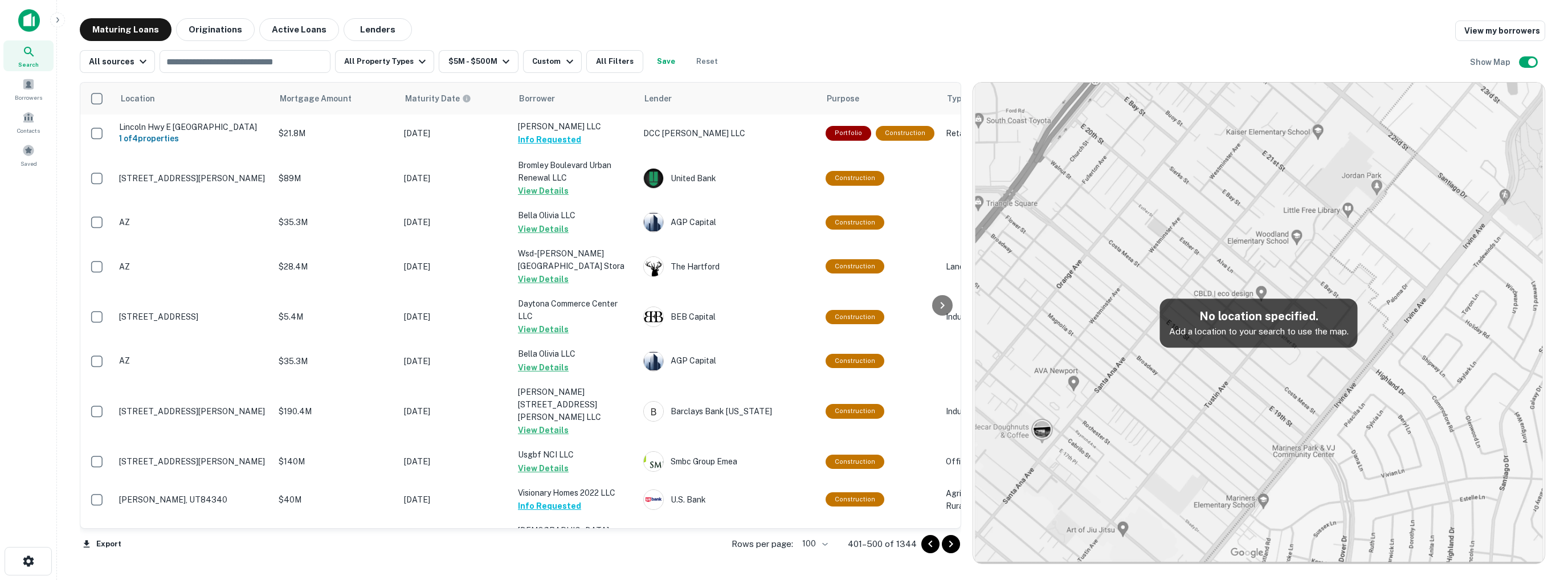
click at [953, 546] on icon "Go to next page" at bounding box center [951, 544] width 13 height 13
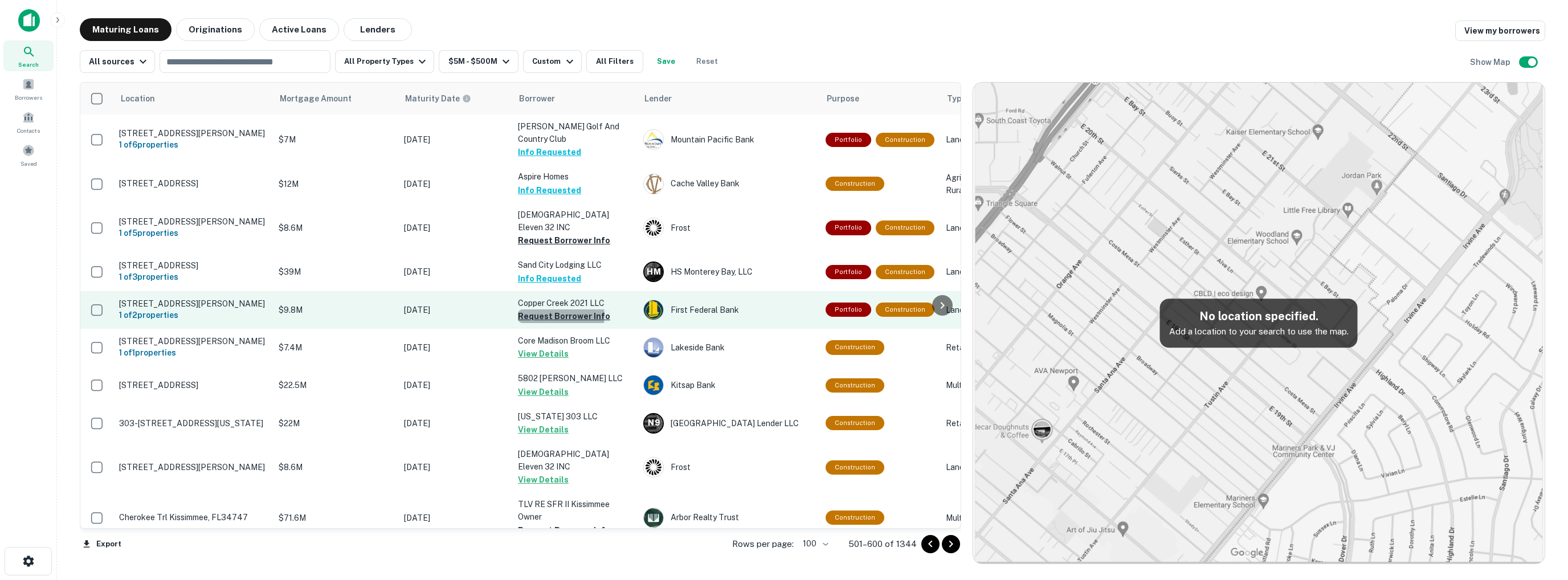
click at [561, 310] on button "Request Borrower Info" at bounding box center [564, 316] width 92 height 13
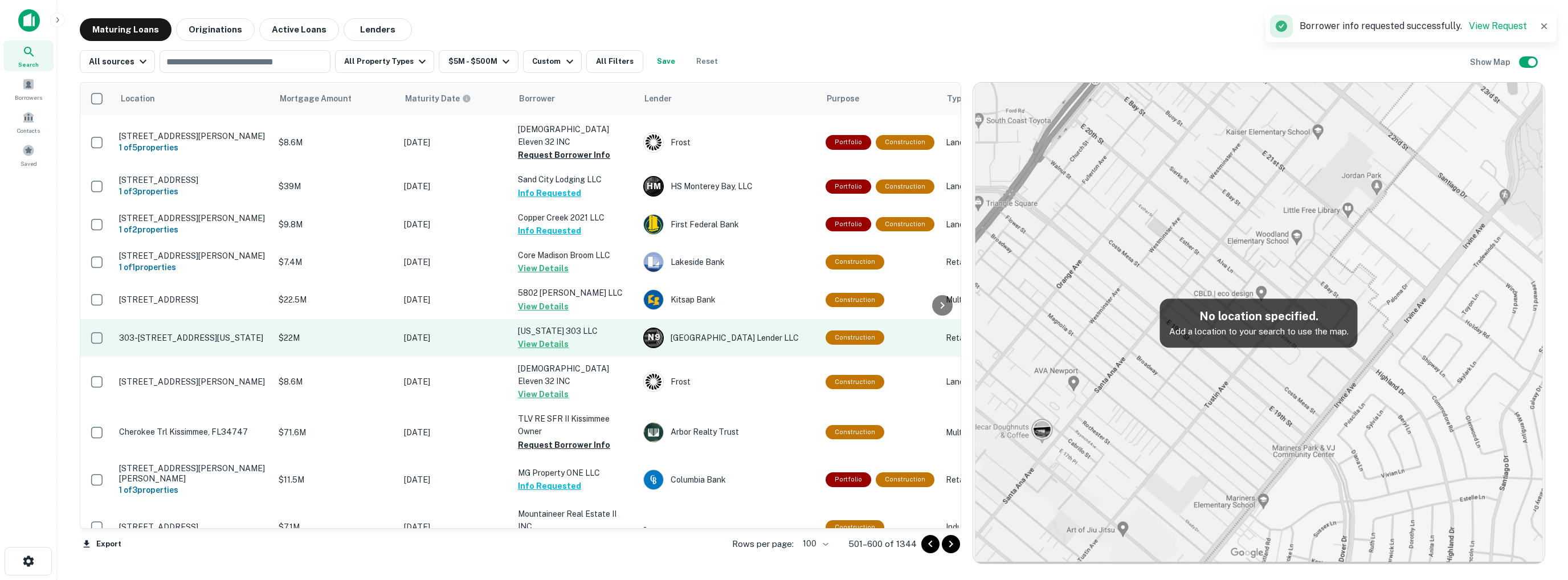
scroll to position [114, 0]
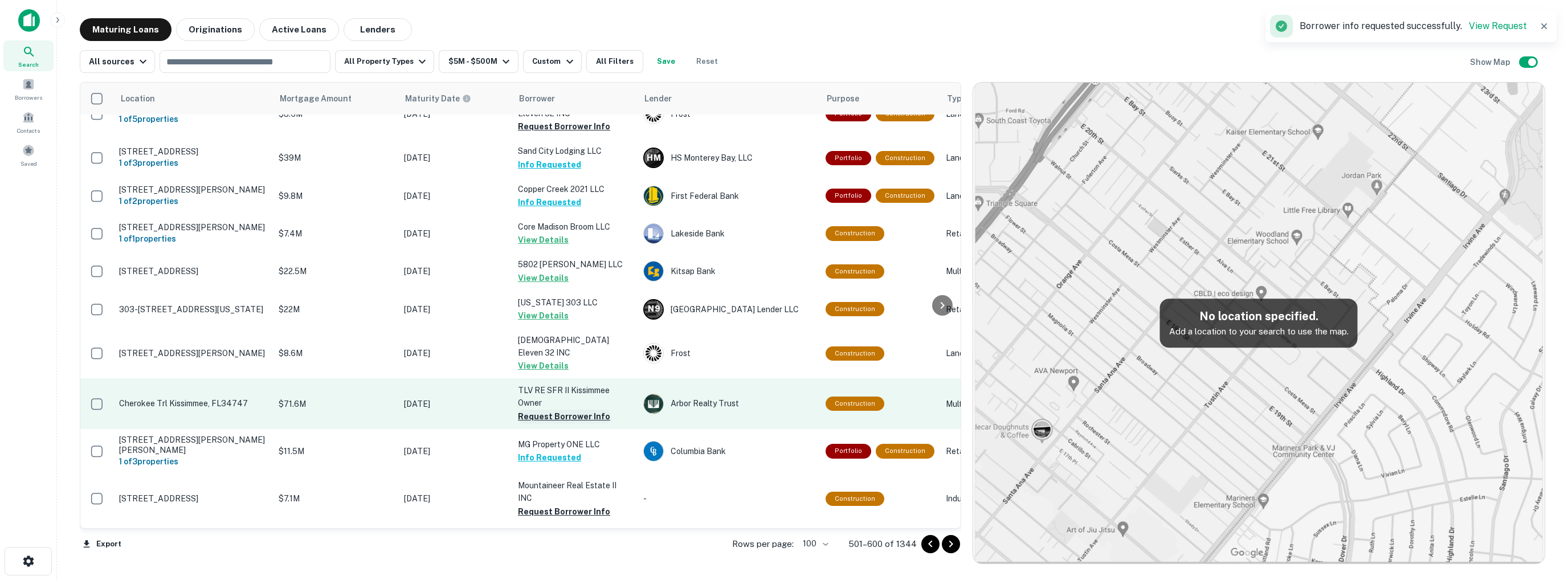
click at [578, 410] on button "Request Borrower Info" at bounding box center [564, 416] width 92 height 13
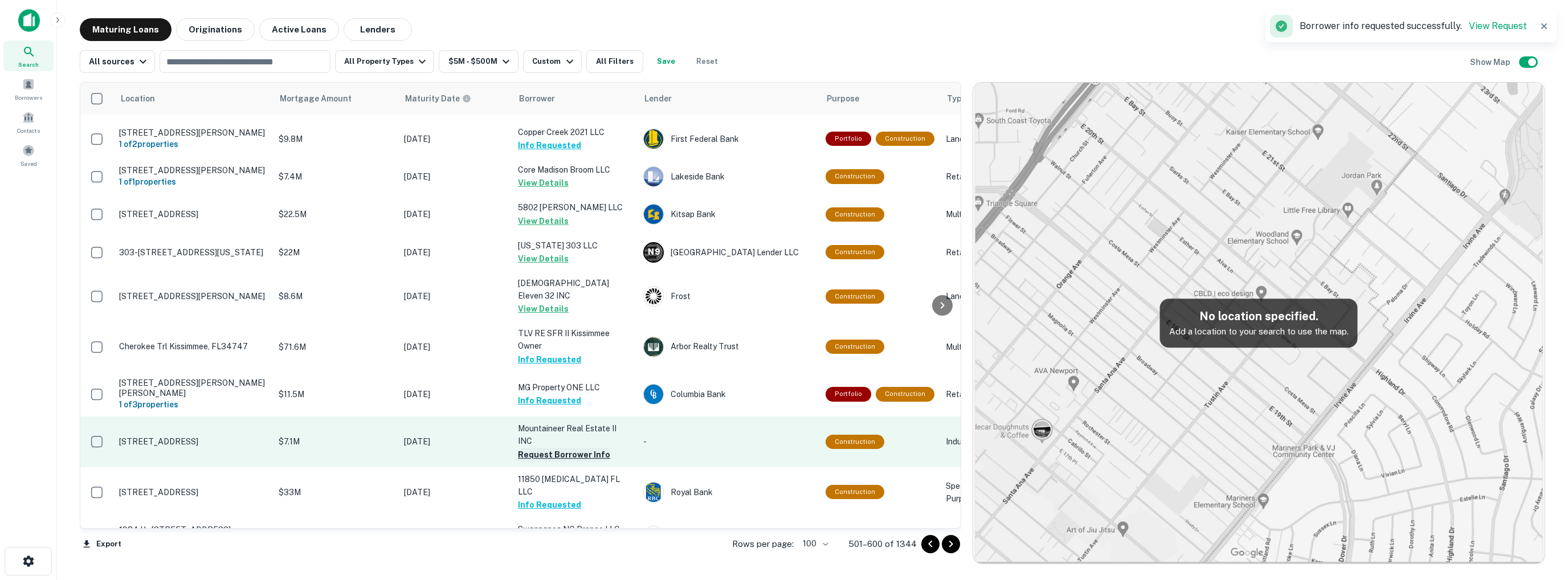
click at [578, 448] on button "Request Borrower Info" at bounding box center [564, 455] width 92 height 13
